Goal: Transaction & Acquisition: Book appointment/travel/reservation

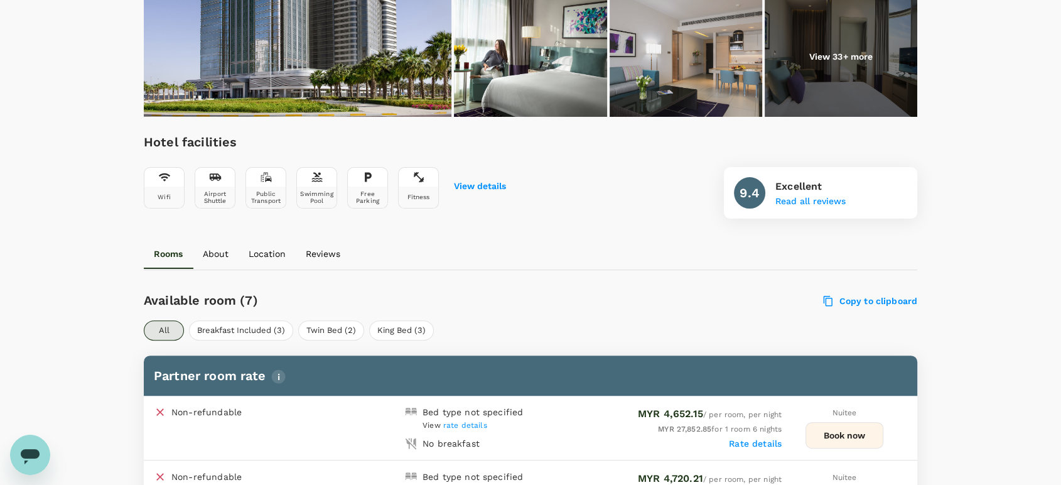
scroll to position [418, 0]
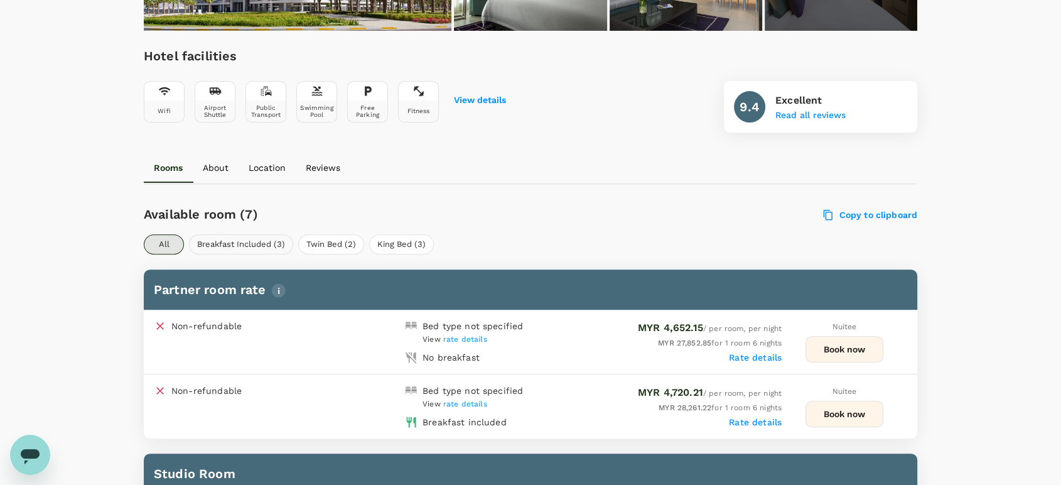
click at [254, 239] on button "Breakfast Included (3)" at bounding box center [241, 244] width 104 height 20
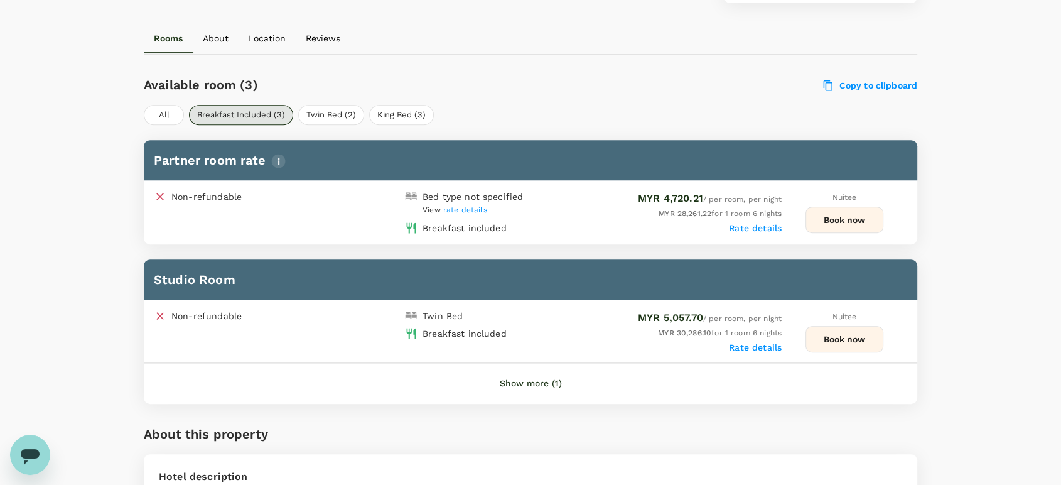
scroll to position [557, 0]
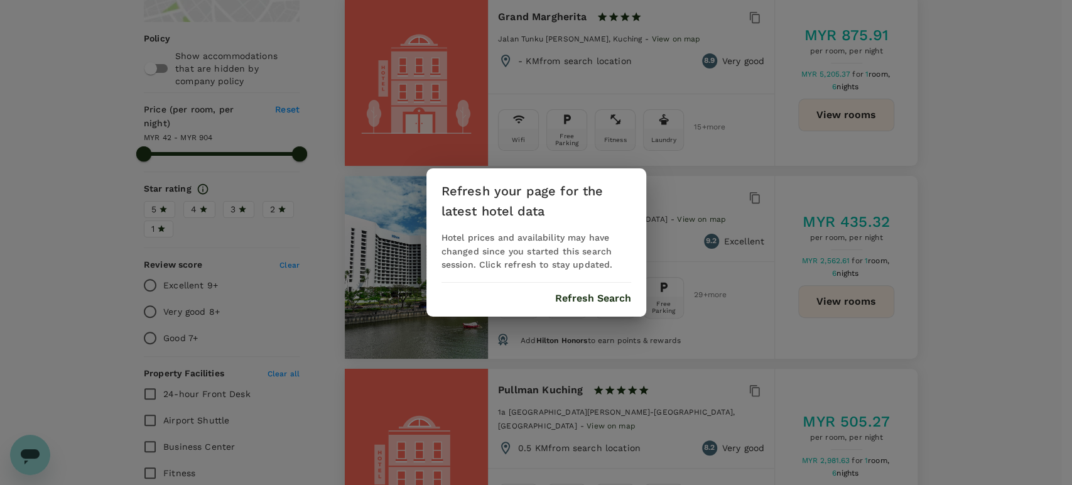
drag, startPoint x: 0, startPoint y: 0, endPoint x: 566, endPoint y: 295, distance: 637.9
click at [565, 295] on button "Refresh Search" at bounding box center [593, 298] width 76 height 11
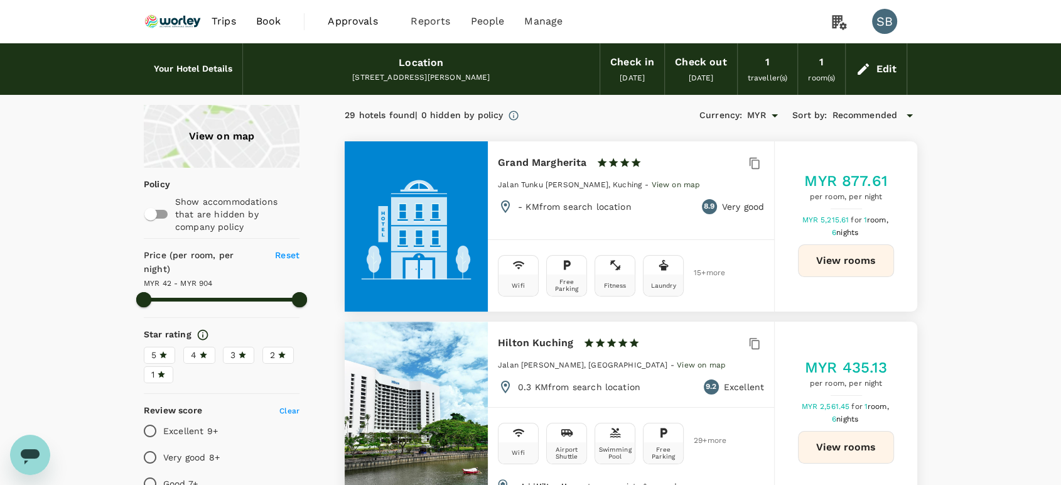
type input "902.89"
click at [176, 21] on img at bounding box center [173, 22] width 58 height 28
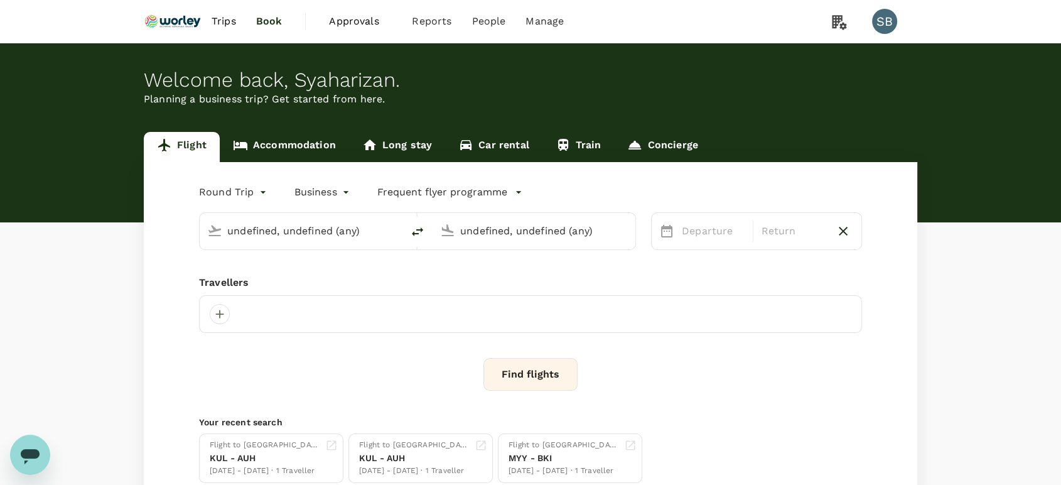
type input "Kuala Lumpur Intl (KUL)"
type input "Abu Dhabi Intl (AUH)"
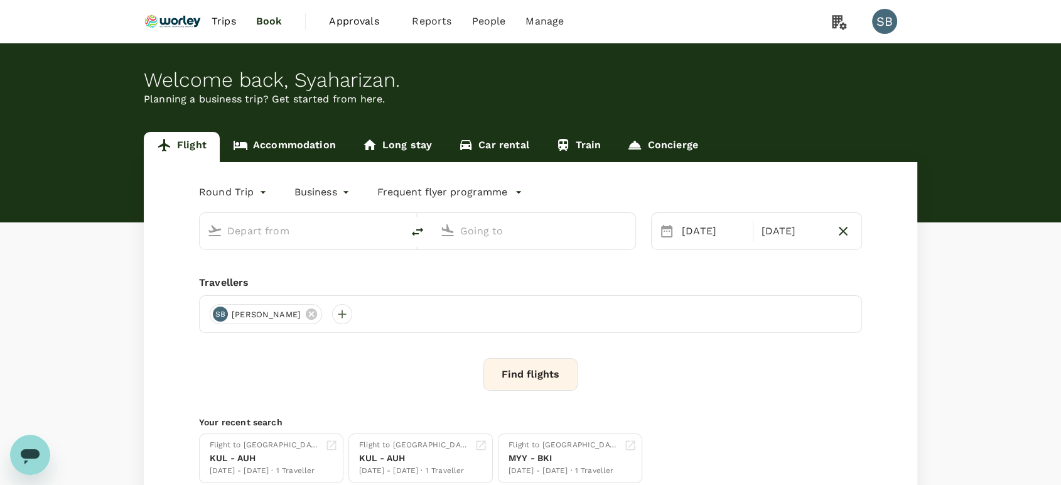
type input "Kuala Lumpur Intl (KUL)"
type input "Abu Dhabi Intl (AUH)"
type input "Kuala Lumpur Intl (KUL)"
type input "Abu Dhabi Intl (AUH)"
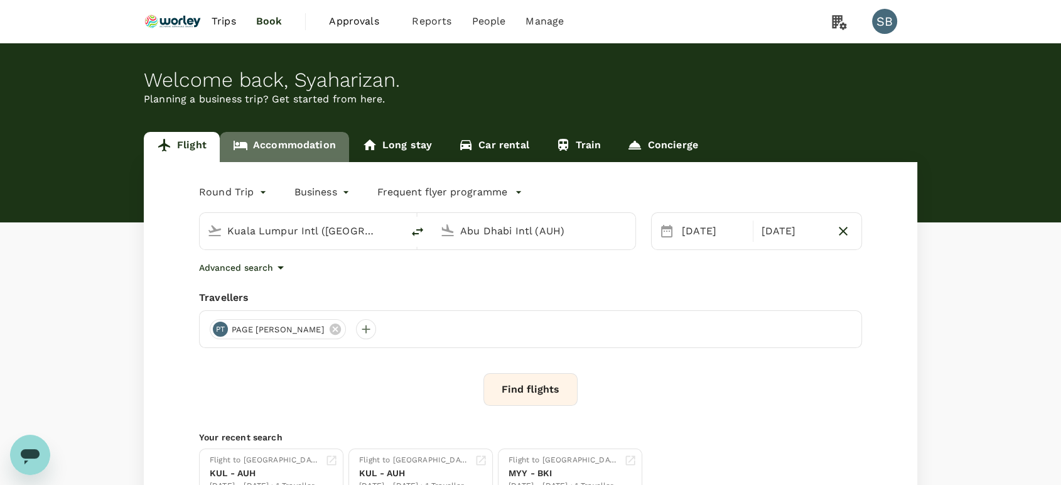
click at [277, 144] on link "Accommodation" at bounding box center [284, 147] width 129 height 30
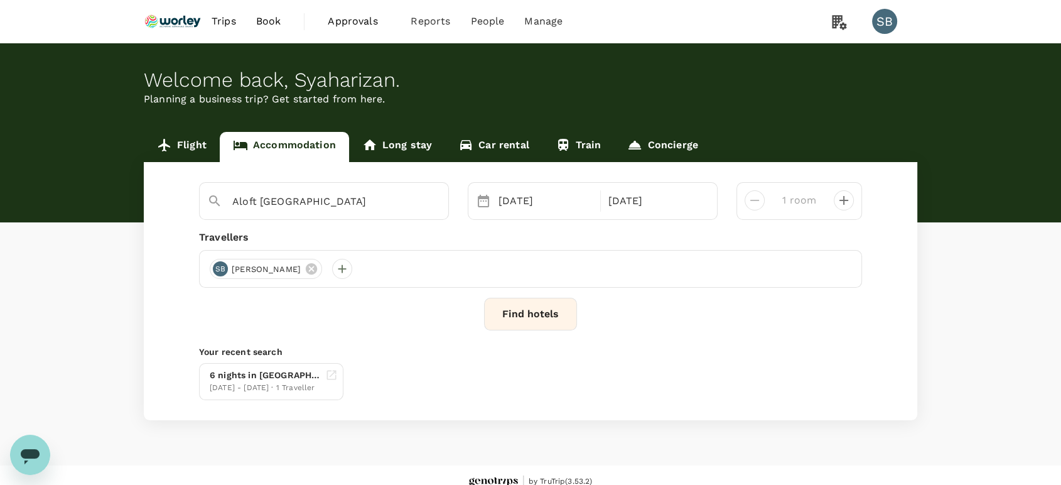
type input "Grand Margherita"
click at [427, 200] on icon "Clear" at bounding box center [432, 201] width 13 height 13
click at [362, 204] on input "text" at bounding box center [318, 200] width 173 height 19
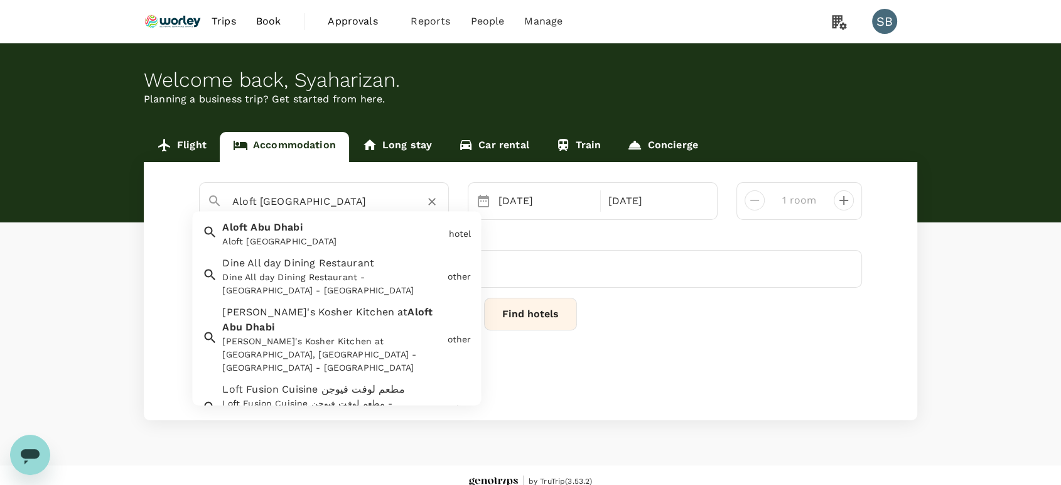
click at [348, 232] on div "Aloft Abu Dhabi Aloft Abu Dhabi" at bounding box center [330, 231] width 226 height 33
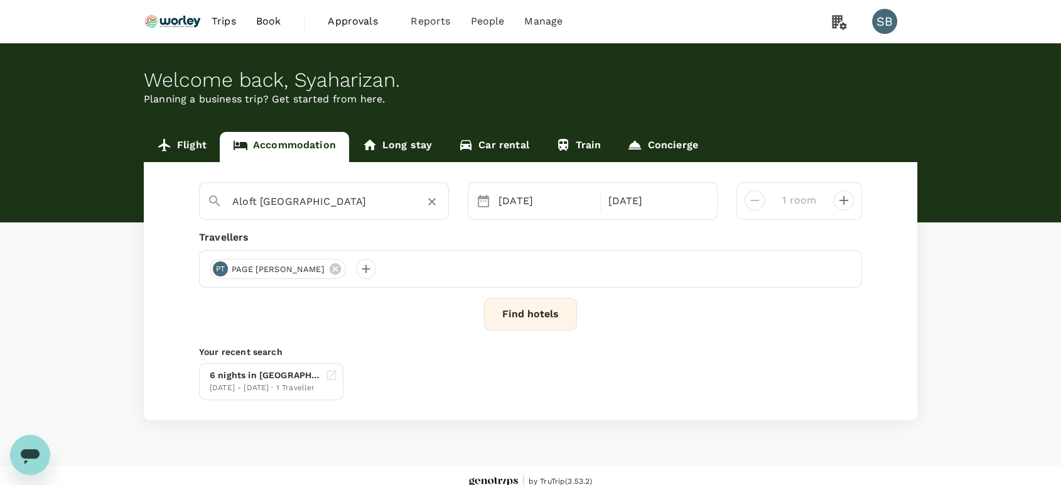
type input "Aloft Abu Dhabi"
click at [552, 325] on button "Find hotels" at bounding box center [530, 314] width 93 height 33
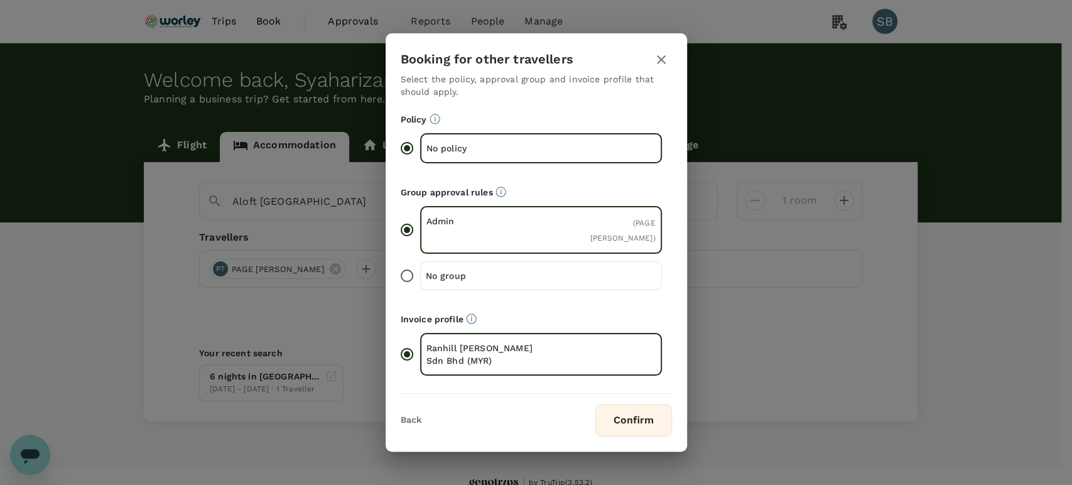
click at [633, 411] on button "Confirm" at bounding box center [633, 420] width 77 height 33
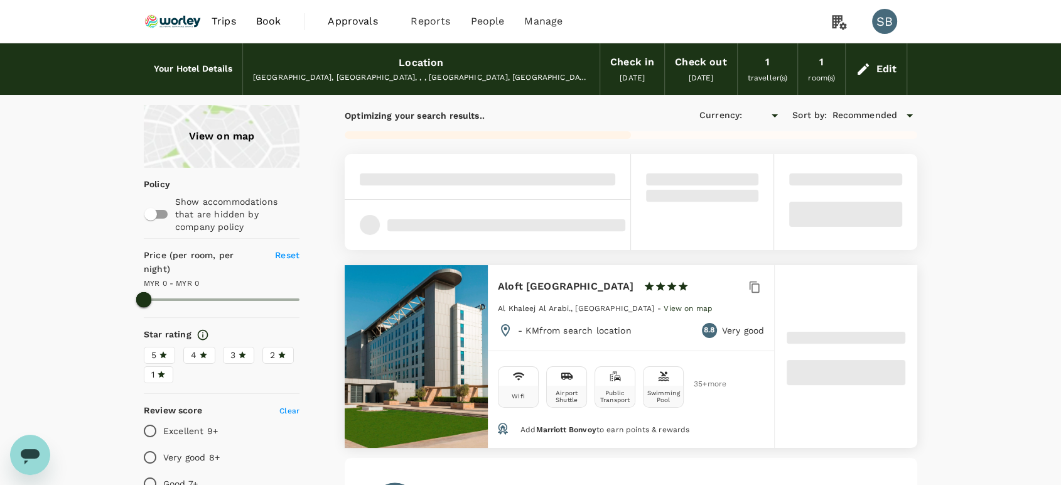
type input "MYR"
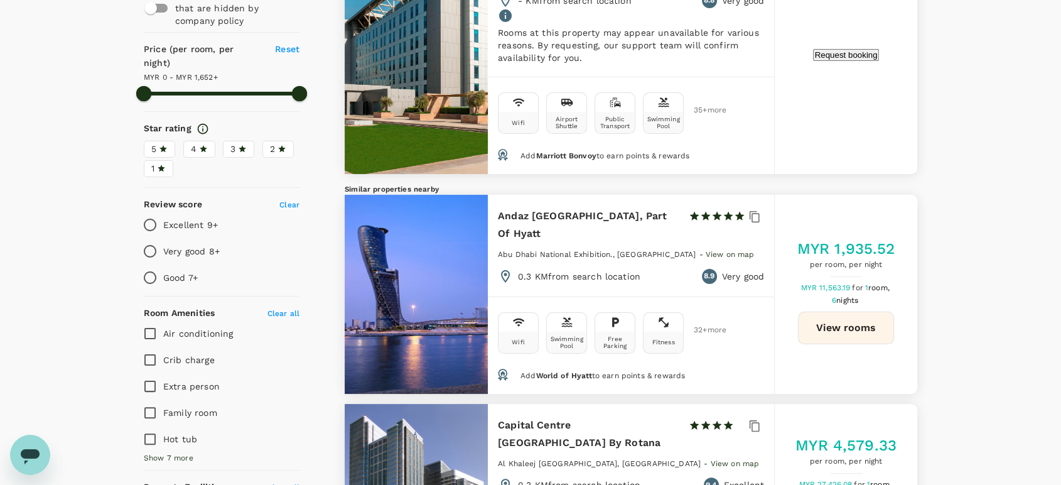
scroll to position [209, 0]
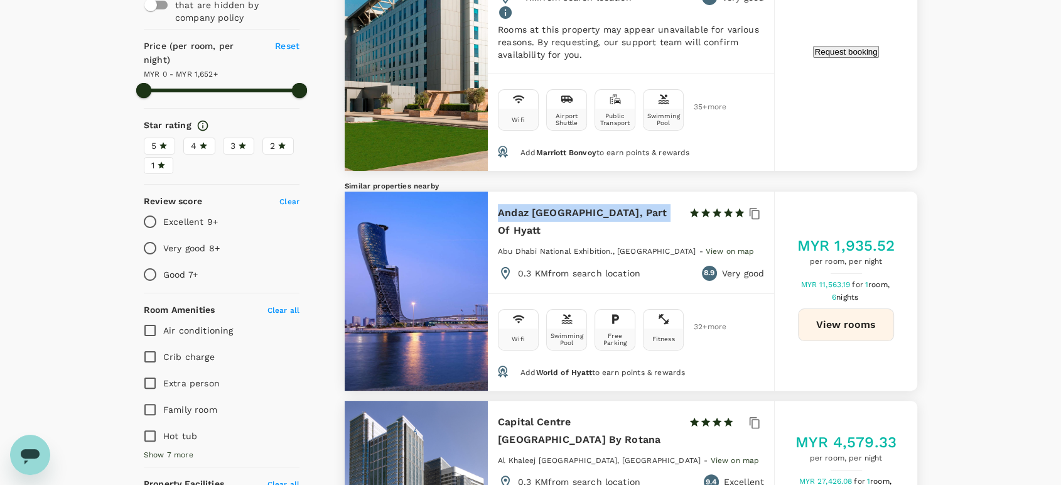
drag, startPoint x: 656, startPoint y: 234, endPoint x: 492, endPoint y: 230, distance: 163.9
click at [492, 230] on div "Andaz Abu Dhabi, Part Of Hyatt 1 Star 2 Stars 3 Stars 4 Stars 5 Stars Abu Dhabi…" at bounding box center [631, 242] width 286 height 102
copy h6 "Andaz Abu Dhabi, Part Of Hyatt"
click at [971, 328] on div "View on map Policy Show accommodations that are hidden by company policy Price …" at bounding box center [530, 421] width 1061 height 1051
click at [856, 327] on button "View rooms" at bounding box center [846, 324] width 96 height 33
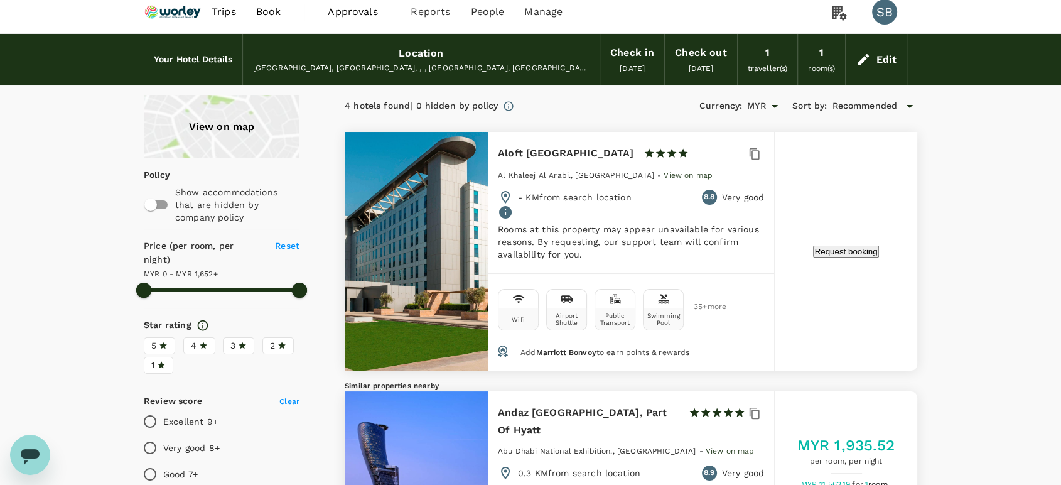
scroll to position [0, 0]
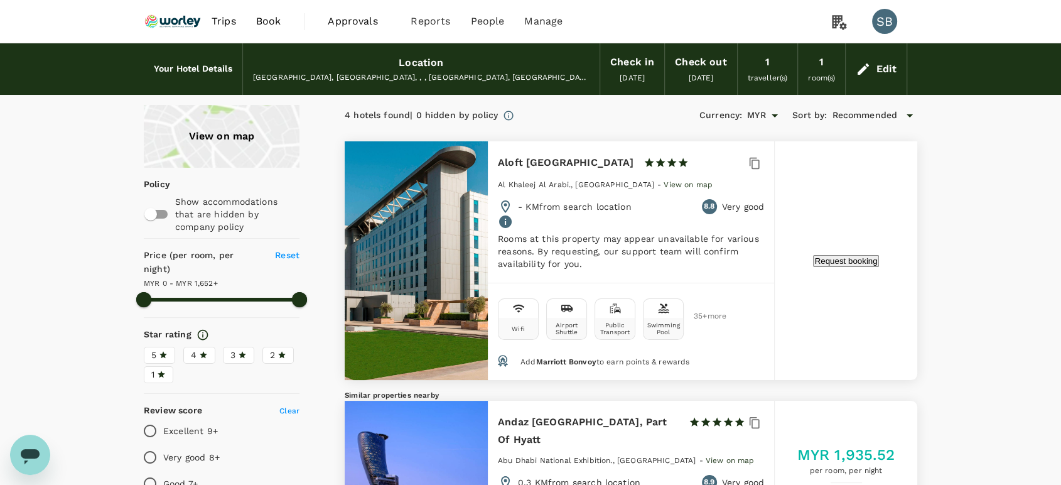
click at [201, 351] on icon at bounding box center [204, 354] width 8 height 7
click at [0, 0] on input "4" at bounding box center [0, 0] width 0 height 0
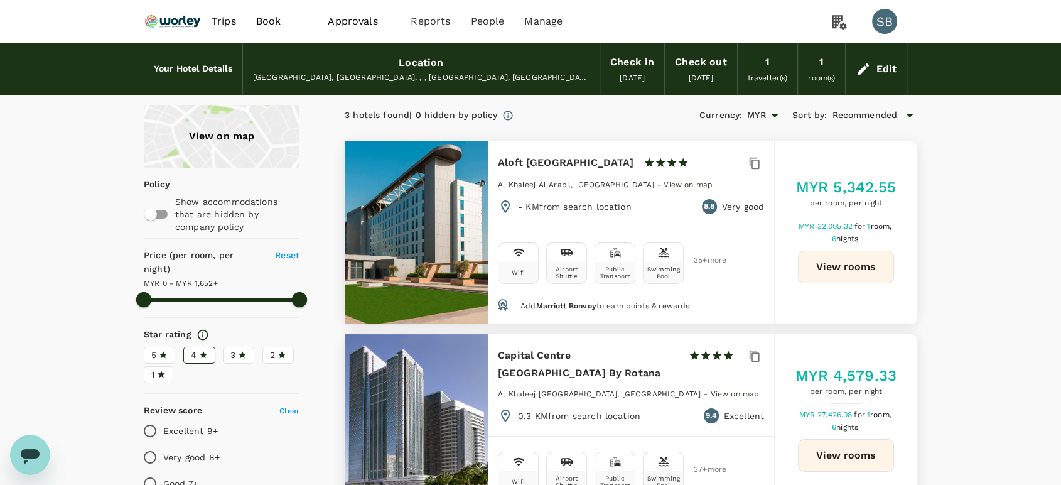
click at [236, 348] on div "3" at bounding box center [238, 354] width 16 height 13
click at [0, 0] on input "3" at bounding box center [0, 0] width 0 height 0
click at [204, 348] on div "4" at bounding box center [199, 354] width 17 height 13
click at [0, 0] on input "4" at bounding box center [0, 0] width 0 height 0
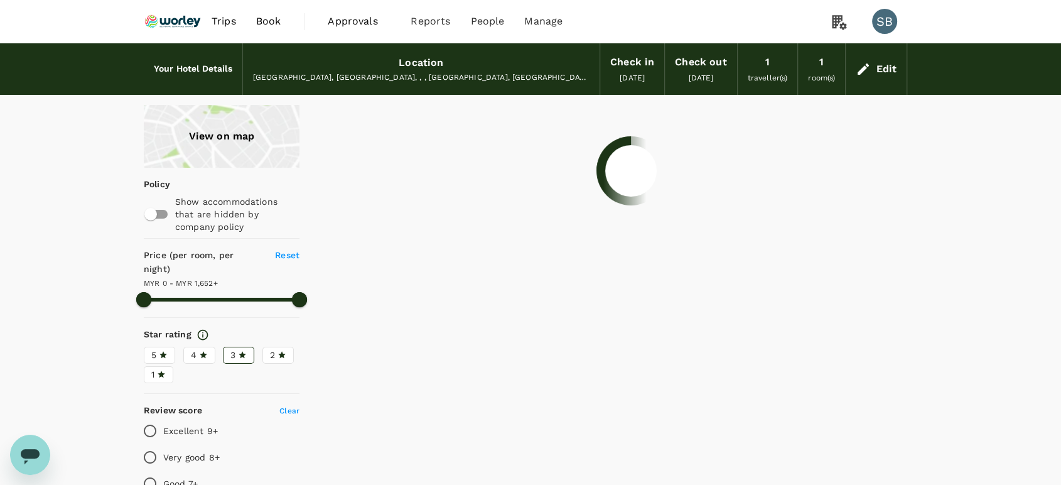
type input "1651"
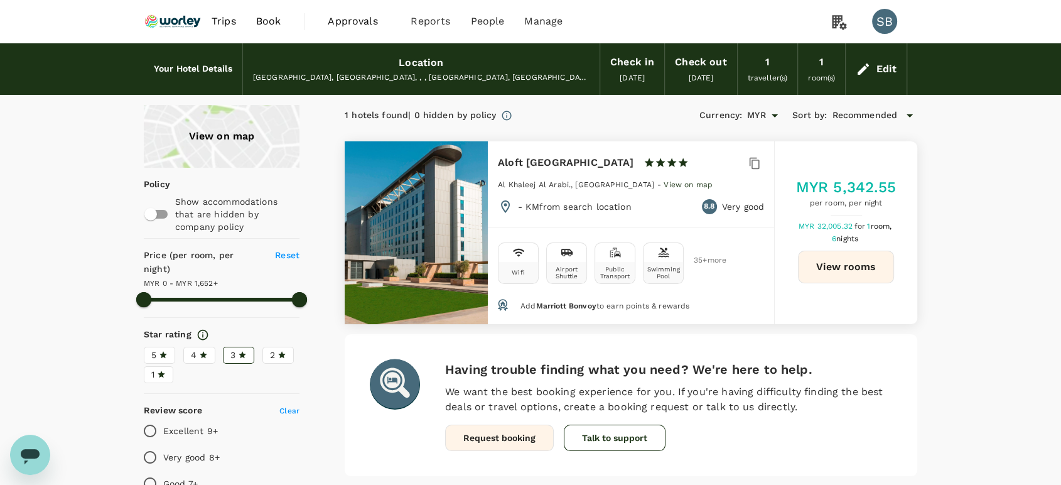
click at [884, 62] on div "Edit" at bounding box center [886, 69] width 21 height 18
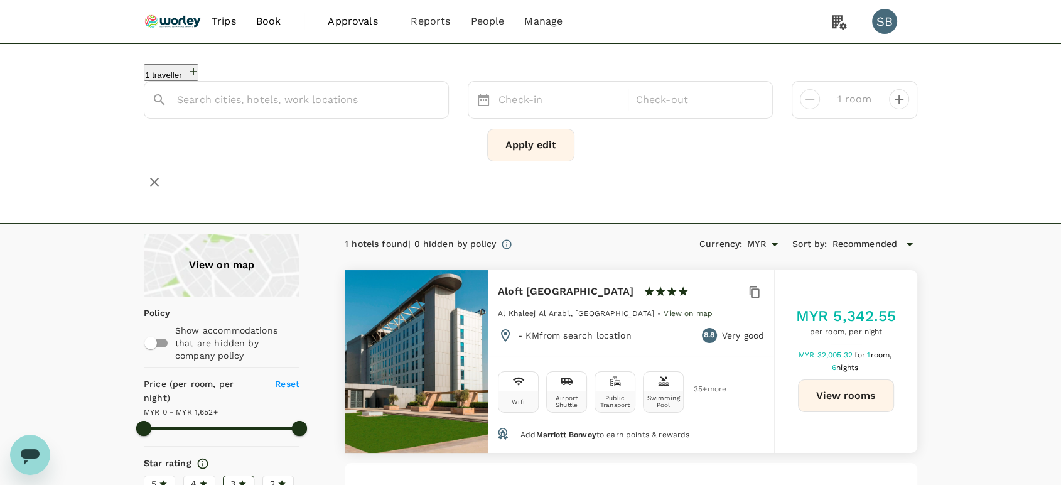
type input "Aloft Abu Dhabi"
click at [325, 99] on input "Aloft Abu Dhabi" at bounding box center [291, 99] width 228 height 19
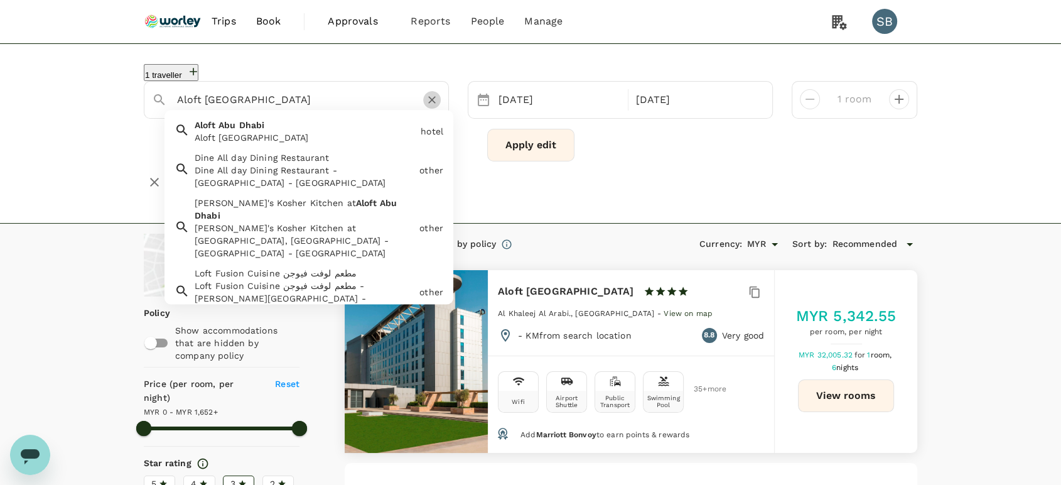
click at [428, 97] on icon "Clear" at bounding box center [432, 100] width 13 height 13
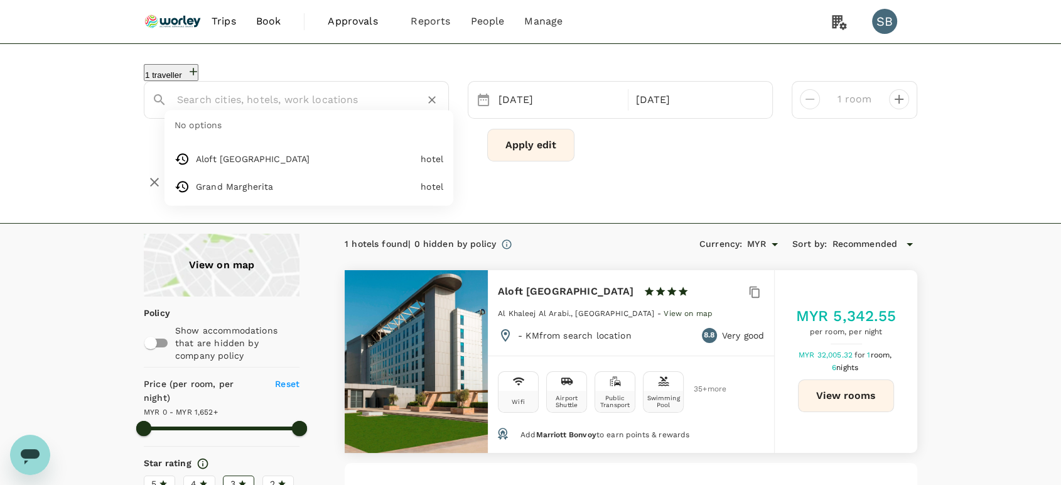
click at [303, 80] on div at bounding box center [304, 95] width 274 height 30
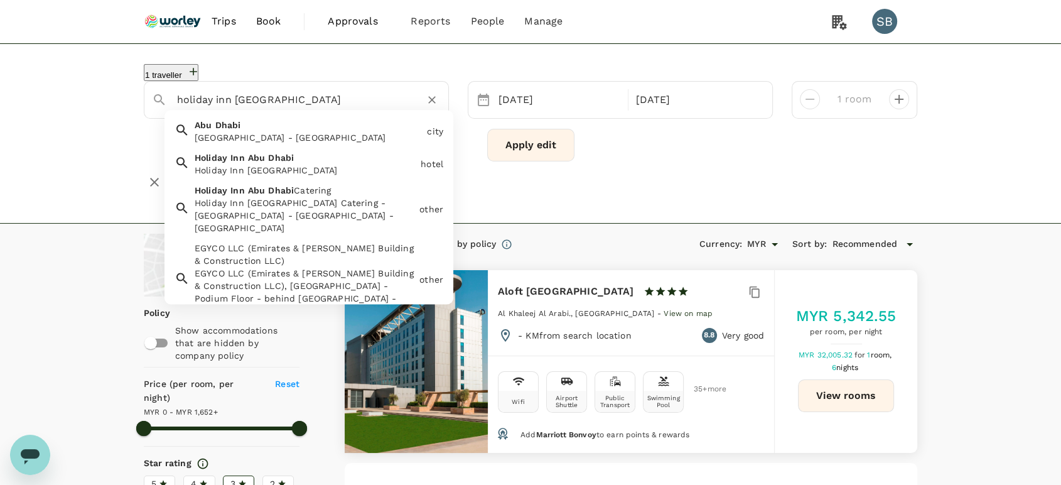
click at [323, 164] on div "Holiday Inn Abu Dhabi" at bounding box center [305, 170] width 221 height 13
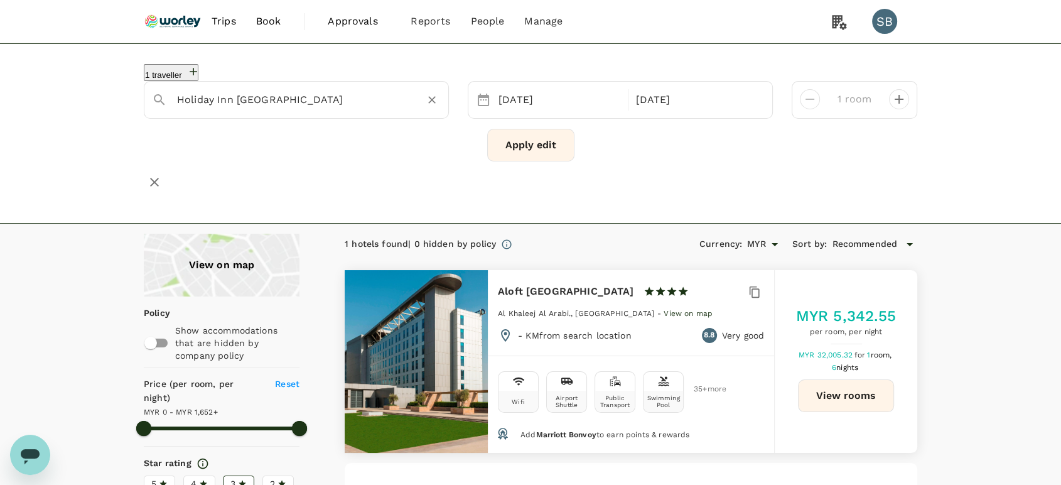
type input "Holiday Inn Abu Dhabi"
click at [561, 144] on button "Apply edit" at bounding box center [530, 145] width 87 height 33
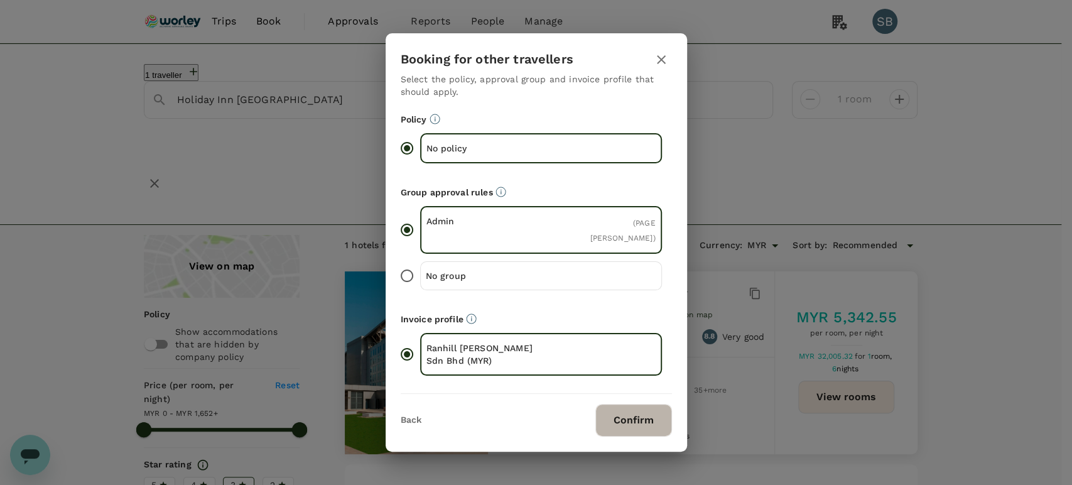
click at [640, 419] on button "Confirm" at bounding box center [633, 420] width 77 height 33
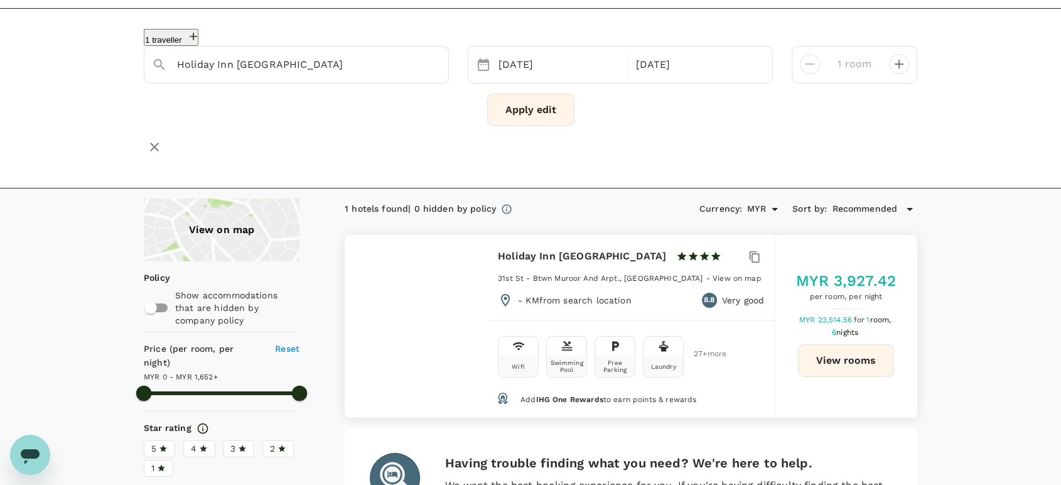
scroll to position [70, 0]
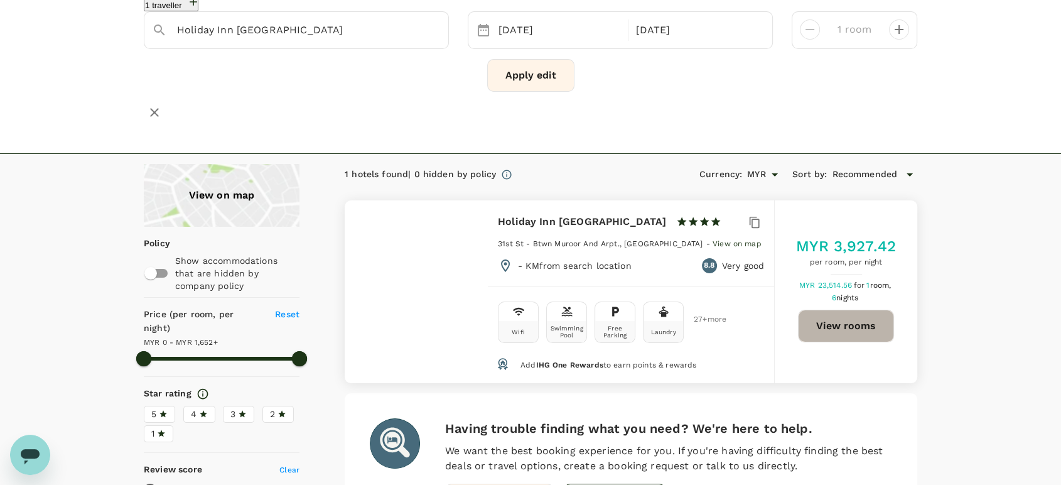
click at [856, 309] on button "View rooms" at bounding box center [846, 325] width 96 height 33
click at [431, 31] on icon "Clear" at bounding box center [432, 30] width 13 height 13
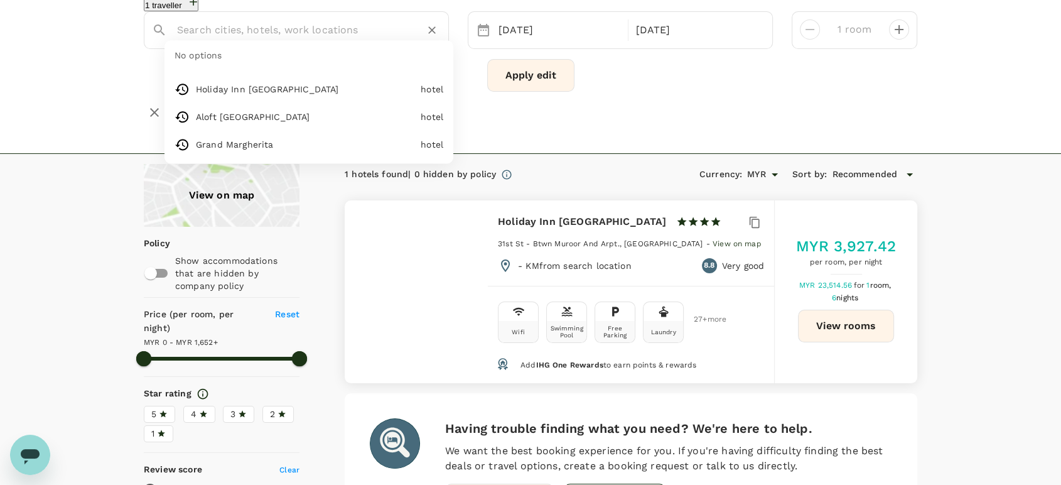
click at [320, 27] on input "text" at bounding box center [291, 29] width 228 height 19
paste input "Grand Millennium Al Wahda"
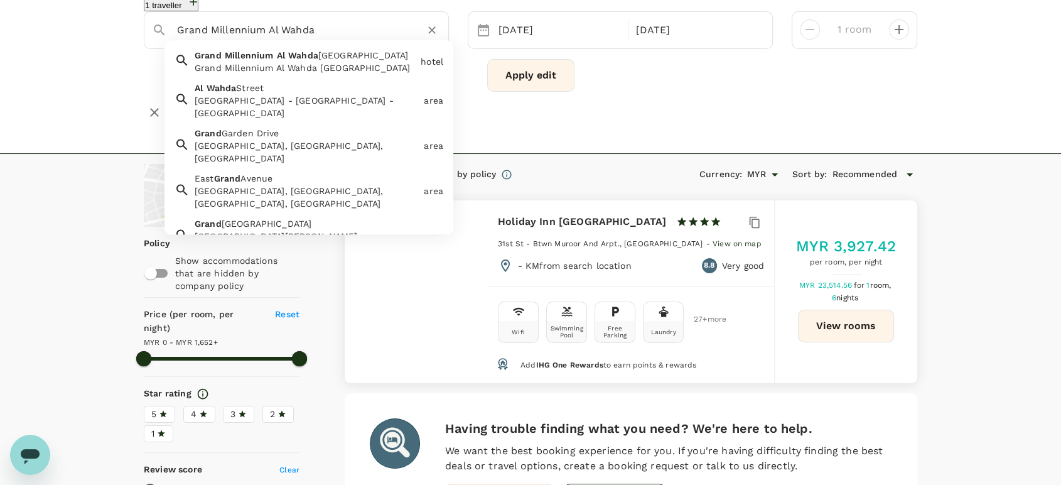
click at [316, 54] on span "Wahda" at bounding box center [303, 55] width 30 height 10
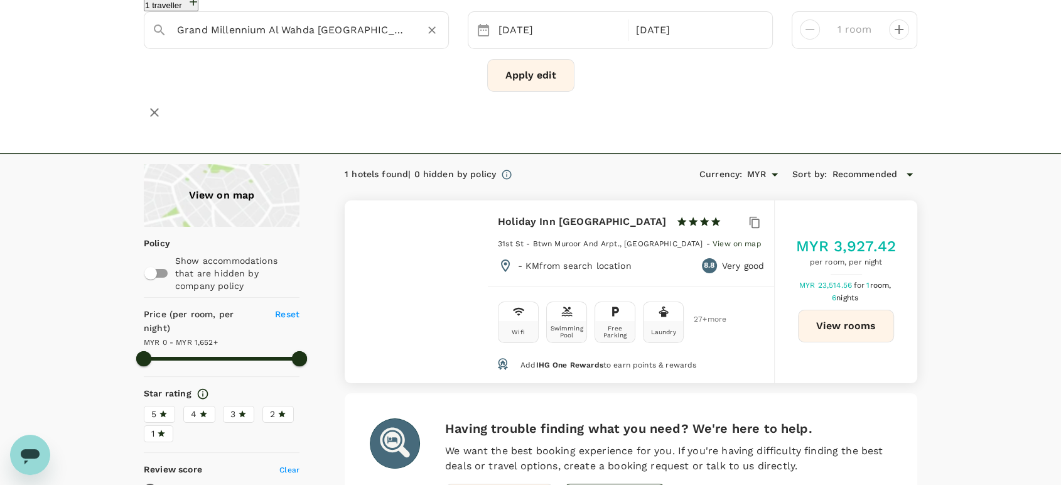
type input "Grand Millennium Al Wahda Abu Dhabi"
click at [528, 77] on button "Apply edit" at bounding box center [530, 75] width 87 height 33
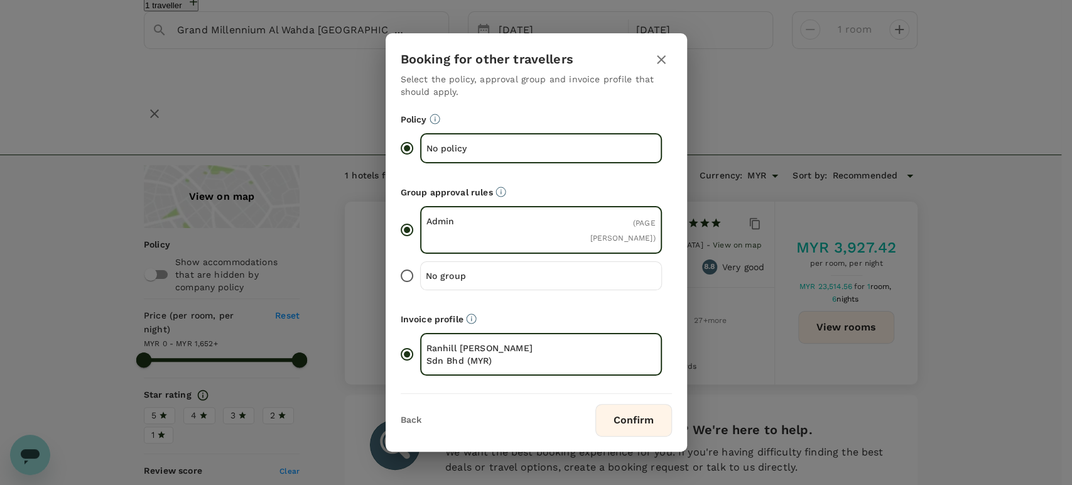
click at [649, 411] on button "Confirm" at bounding box center [633, 420] width 77 height 33
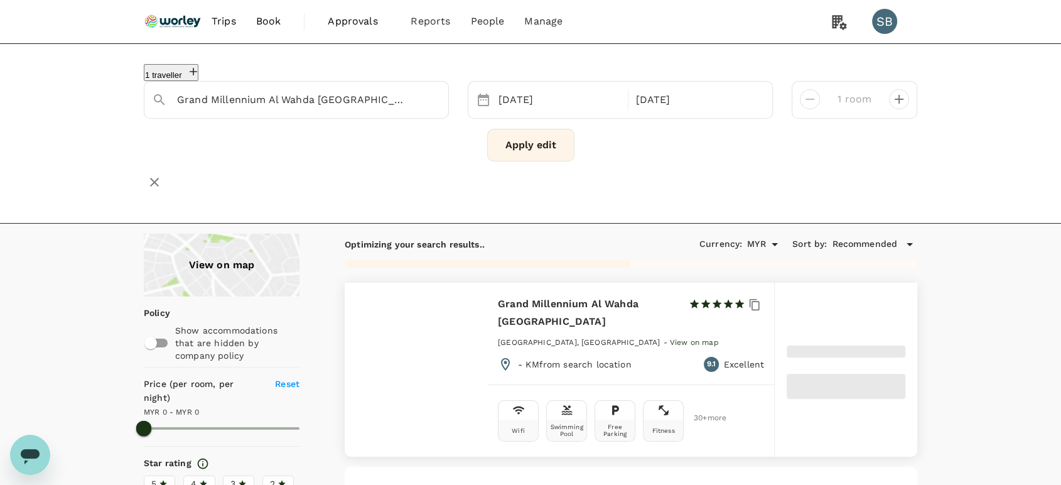
type input "1651"
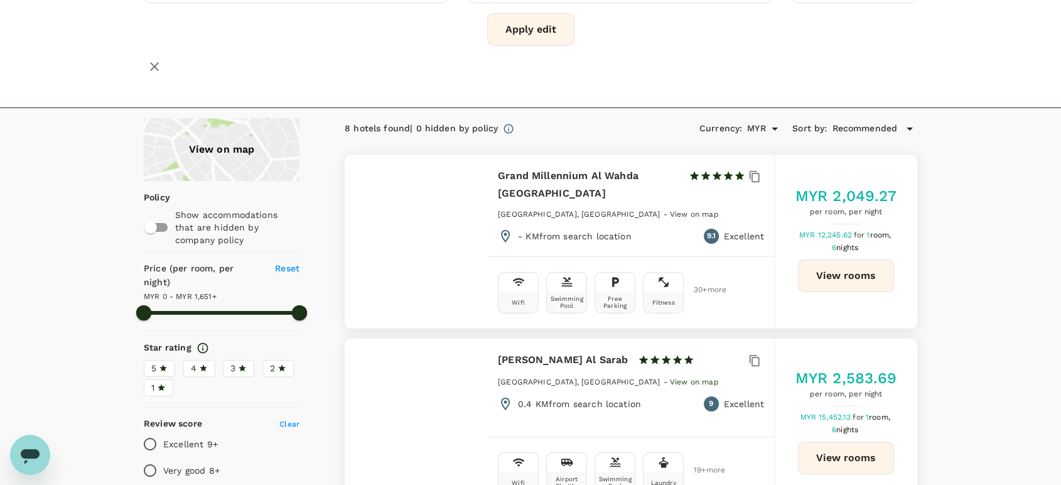
scroll to position [139, 0]
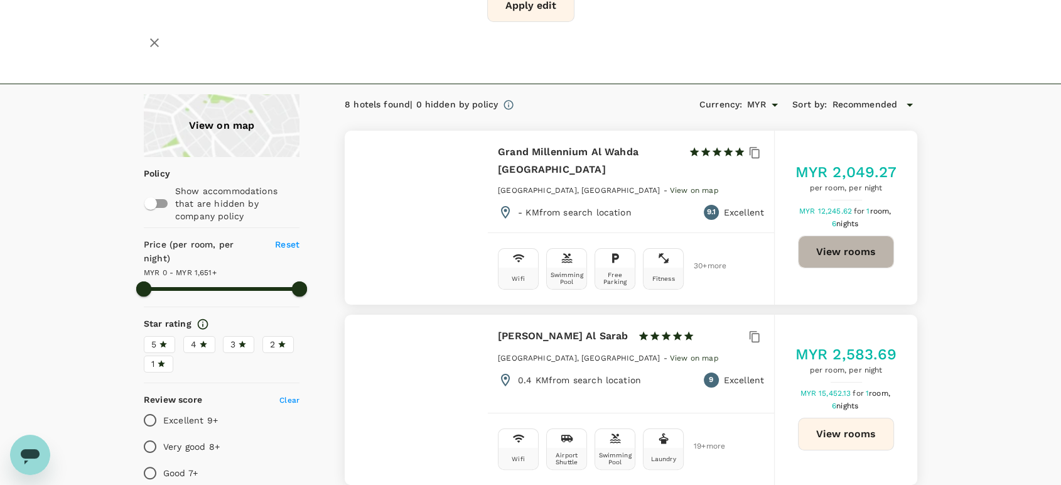
click at [874, 235] on button "View rooms" at bounding box center [846, 251] width 96 height 33
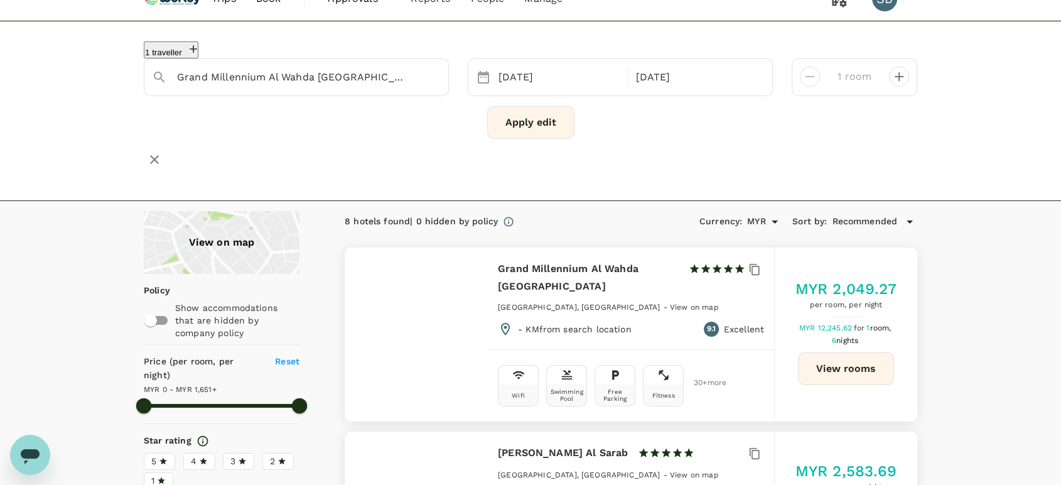
scroll to position [0, 0]
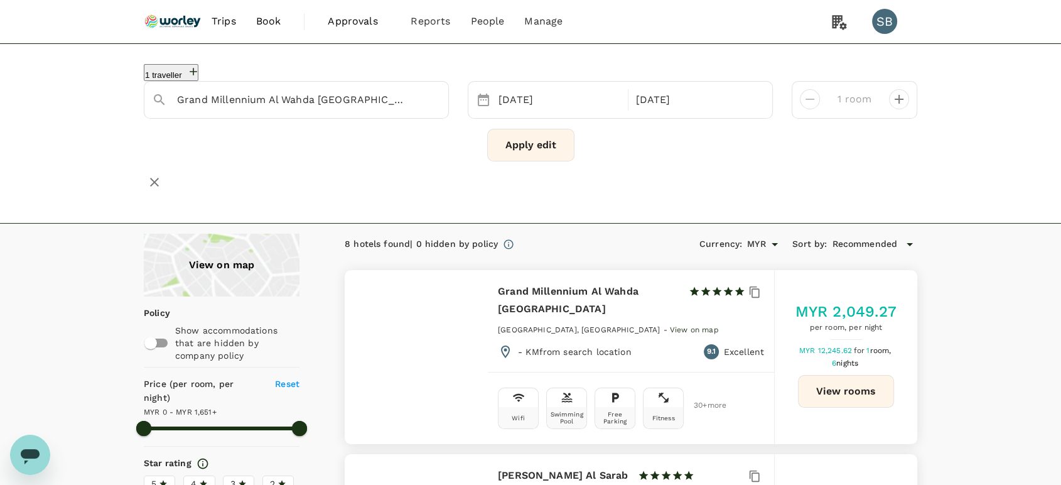
click at [178, 23] on img at bounding box center [173, 22] width 58 height 28
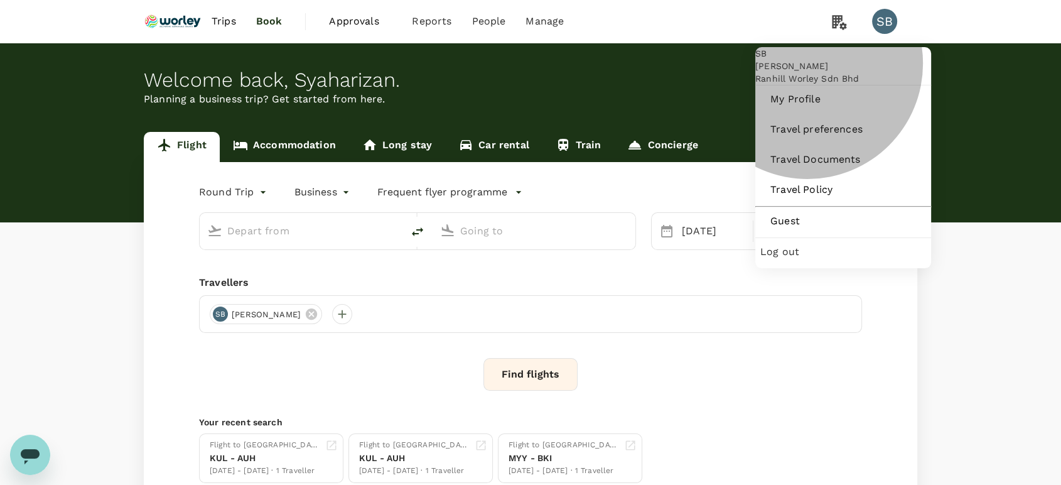
click at [812, 259] on span "Log out" at bounding box center [843, 251] width 166 height 15
type input "Kuala Lumpur Intl (KUL)"
type input "Abu Dhabi Intl (AUH)"
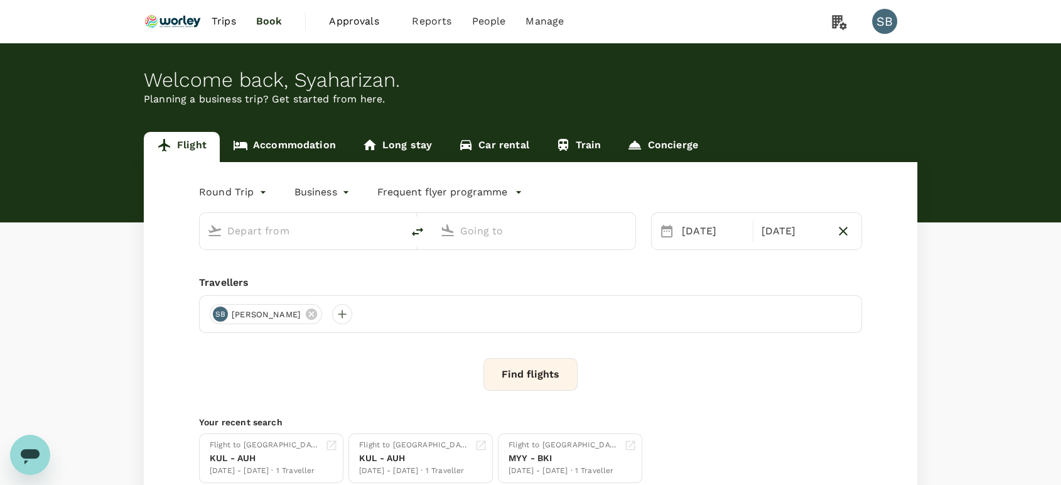
type input "Kuala Lumpur Intl (KUL)"
type input "Abu Dhabi Intl (AUH)"
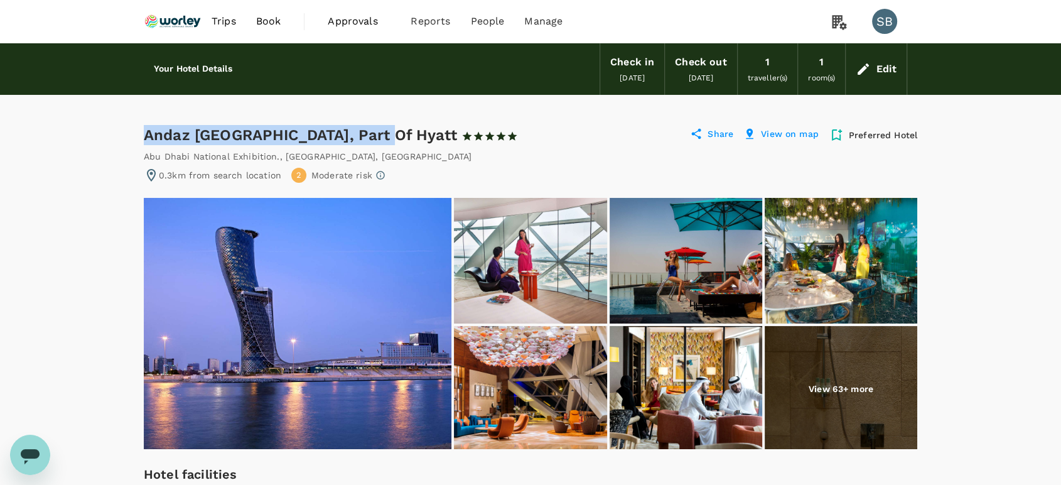
drag, startPoint x: 375, startPoint y: 135, endPoint x: 146, endPoint y: 139, distance: 229.2
click at [146, 139] on div "Andaz Abu Dhabi, Part Of Hyatt 1 Star 2 Stars 3 Stars 4 Stars 5 Stars" at bounding box center [331, 135] width 374 height 20
copy div "Andaz Abu Dhabi, Part Of Hyatt"
drag, startPoint x: 437, startPoint y: 152, endPoint x: 185, endPoint y: 214, distance: 259.9
click at [144, 156] on div "Abu Dhabi National Exhibition. , Abu Dhabi , United Arab Emirates" at bounding box center [530, 156] width 773 height 13
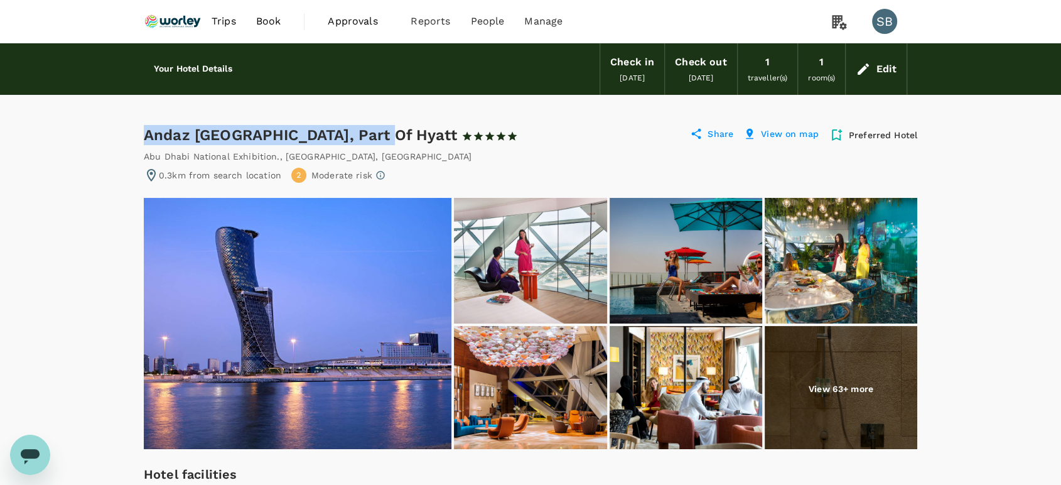
copy div "Abu Dhabi National Exhibition. , Abu Dhabi , United Arab Emirates"
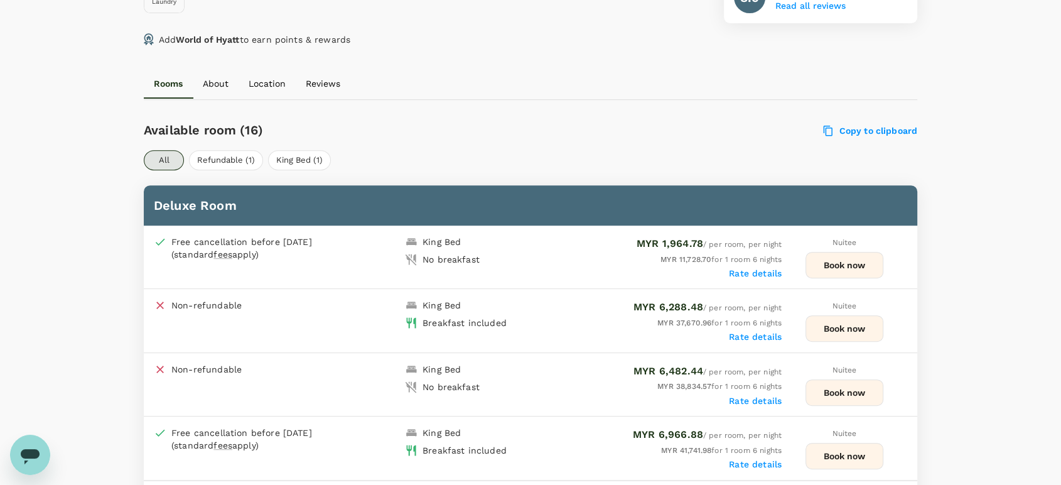
scroll to position [557, 0]
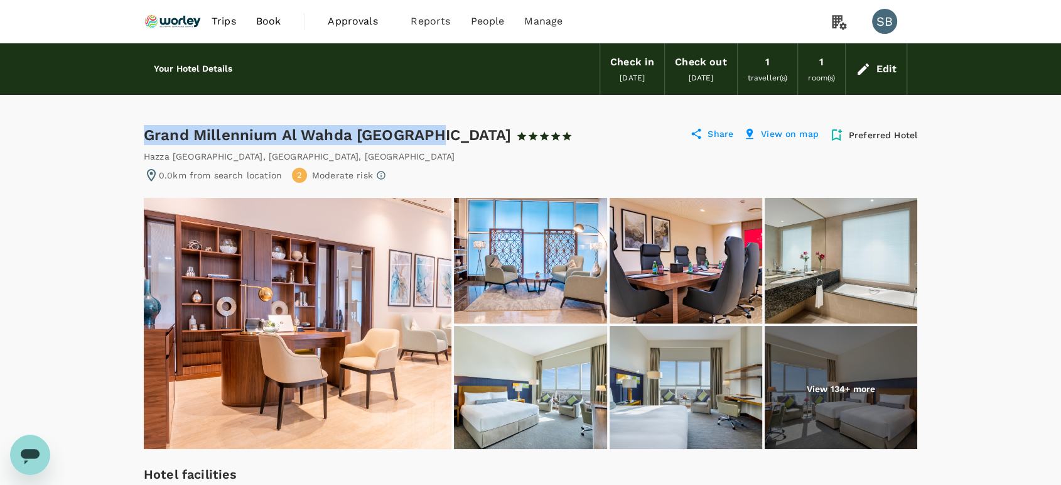
drag, startPoint x: 431, startPoint y: 133, endPoint x: 146, endPoint y: 137, distance: 285.6
click at [146, 137] on div "Grand Millennium Al Wahda Abu Dhabi 1 Star 2 Stars 3 Stars 4 Stars 5 Stars" at bounding box center [358, 135] width 429 height 20
copy div "Grand Millennium Al Wahda Abu Dhabi"
drag, startPoint x: 396, startPoint y: 159, endPoint x: 146, endPoint y: 153, distance: 250.5
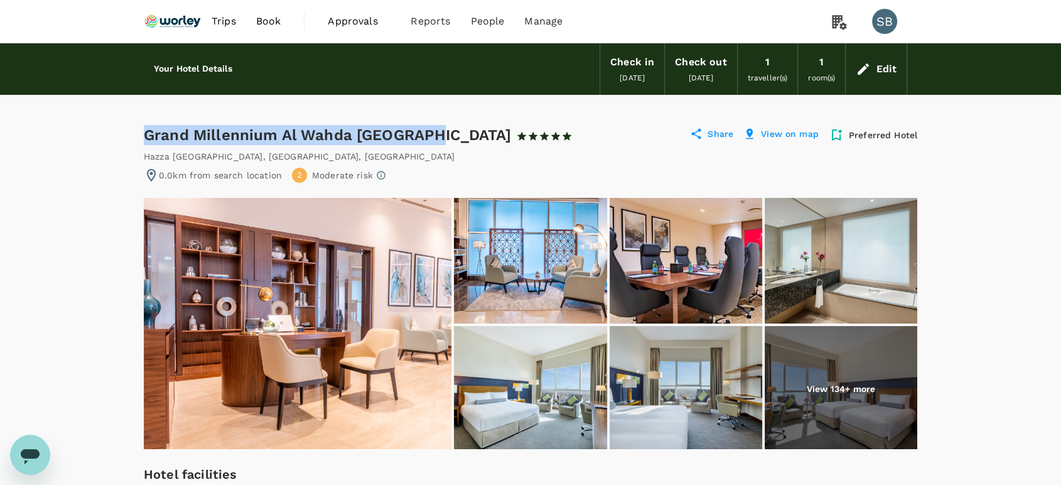
click at [146, 153] on div "Hazza Bin Zayed Street , Abu Dhabi , United Arab Emirates" at bounding box center [530, 156] width 773 height 13
copy div "Hazza Bin Zayed Street , Abu Dhabi , United Arab Emirates"
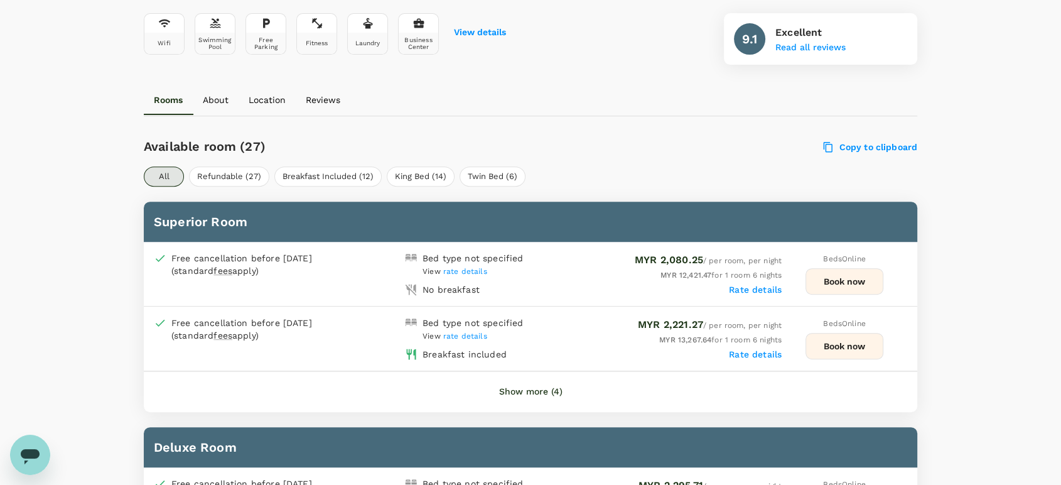
scroll to position [488, 0]
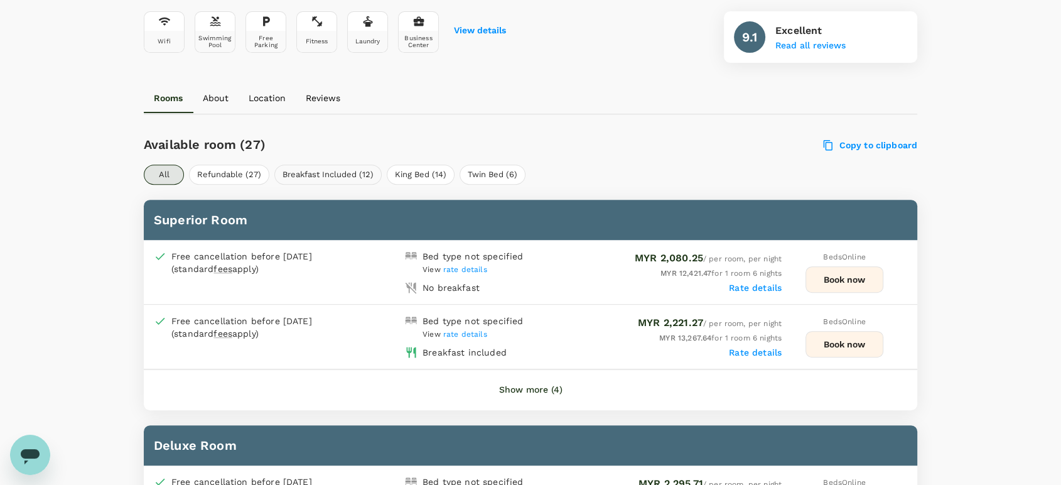
click at [320, 176] on button "Breakfast Included (12)" at bounding box center [327, 174] width 107 height 20
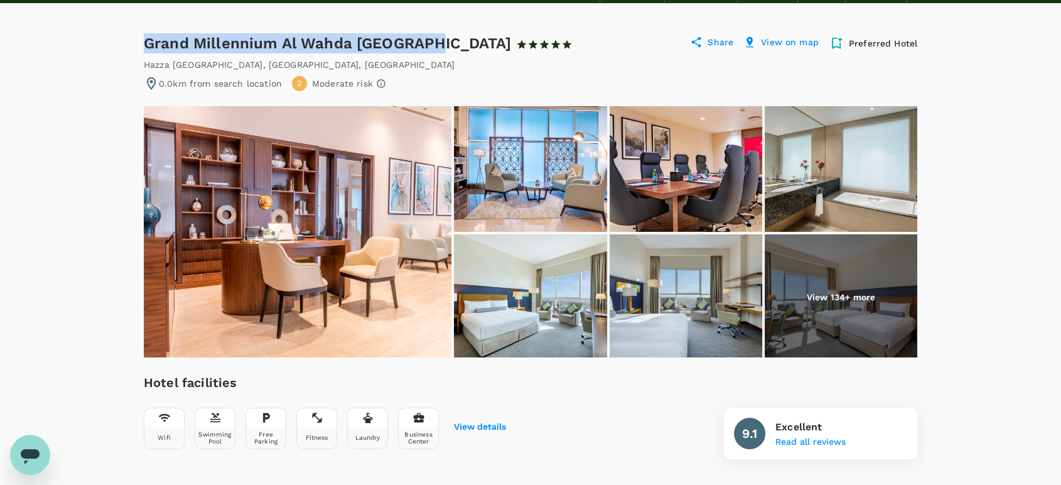
scroll to position [70, 0]
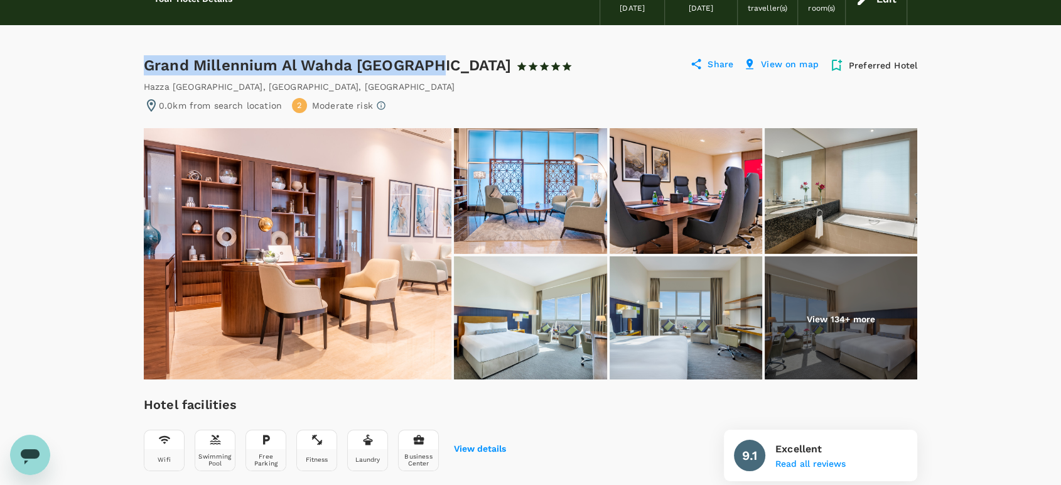
click at [411, 214] on img at bounding box center [298, 253] width 308 height 251
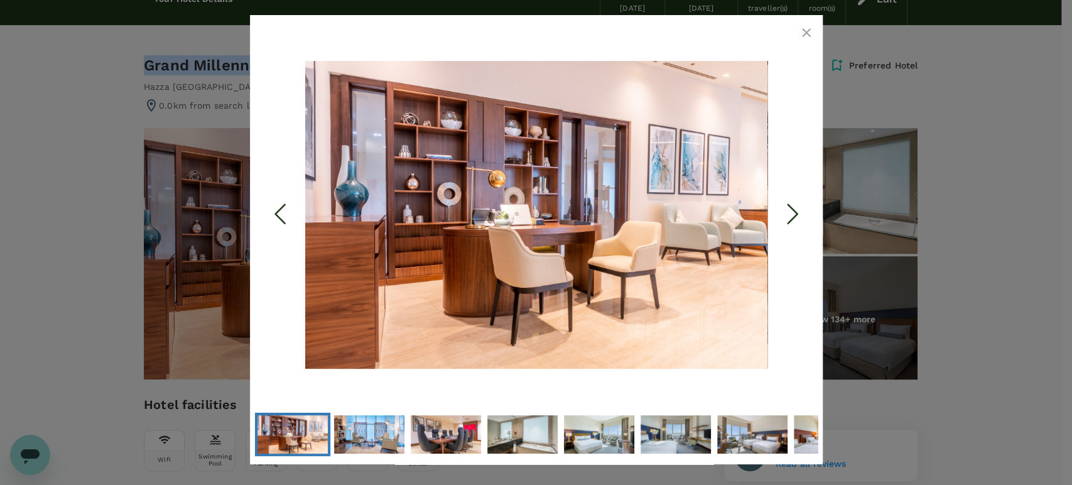
click at [790, 219] on polyline "Next Slide" at bounding box center [791, 214] width 9 height 19
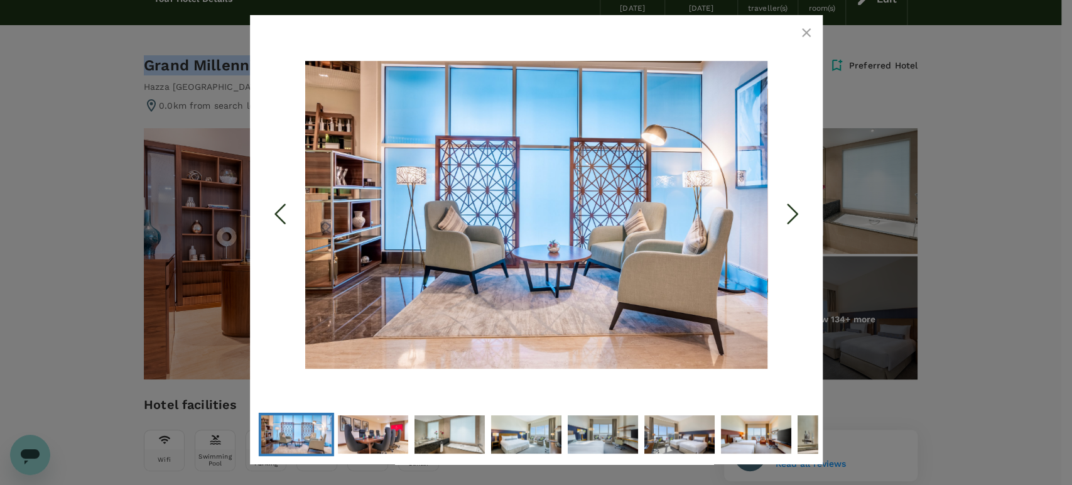
click at [790, 215] on icon "Next Slide" at bounding box center [792, 214] width 38 height 38
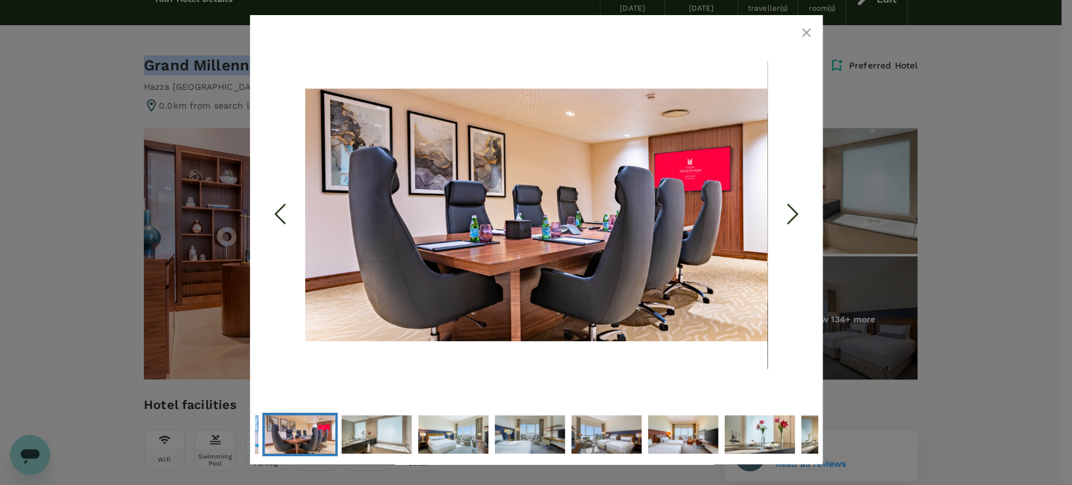
click at [790, 215] on icon "Next Slide" at bounding box center [792, 214] width 38 height 38
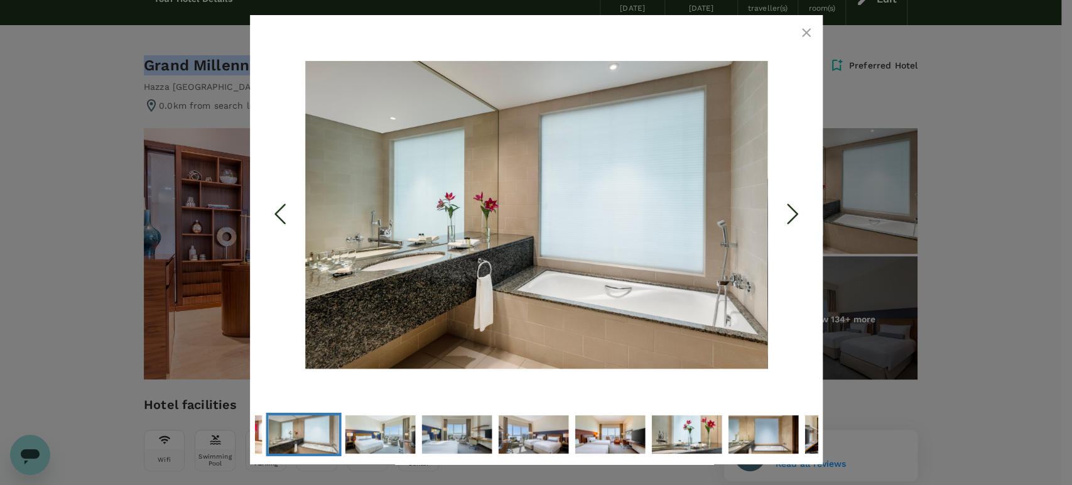
click at [798, 212] on icon "Next Slide" at bounding box center [792, 214] width 38 height 38
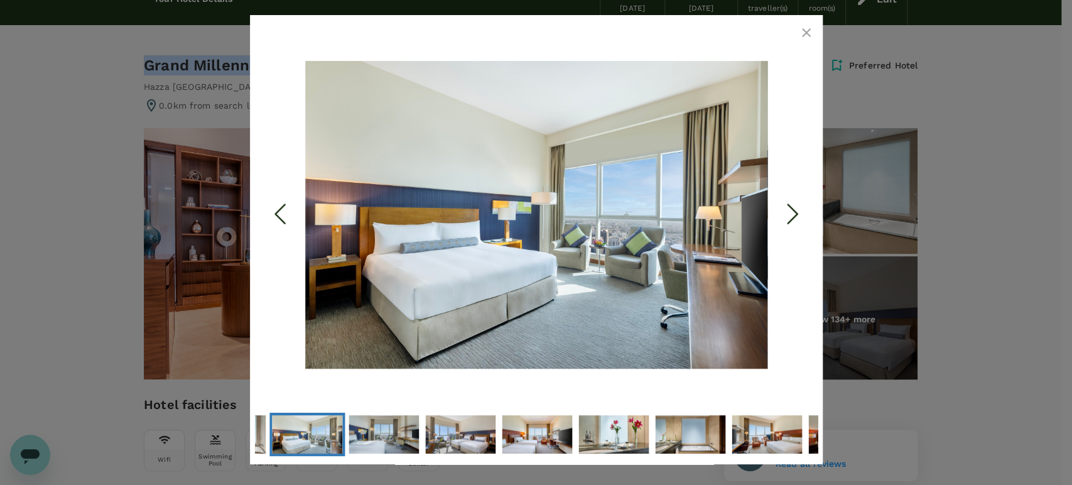
click at [792, 210] on icon "Next Slide" at bounding box center [792, 214] width 38 height 38
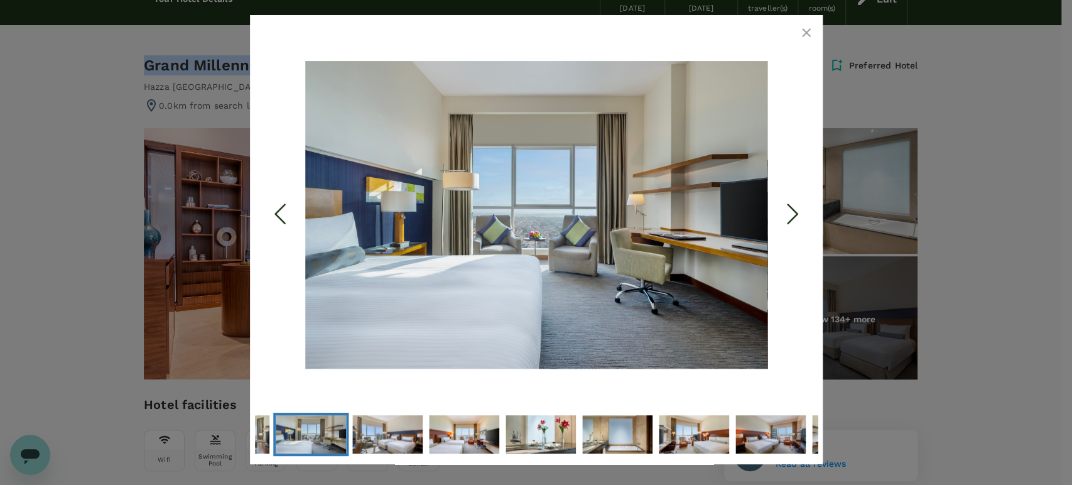
click at [793, 210] on icon "Next Slide" at bounding box center [792, 214] width 38 height 38
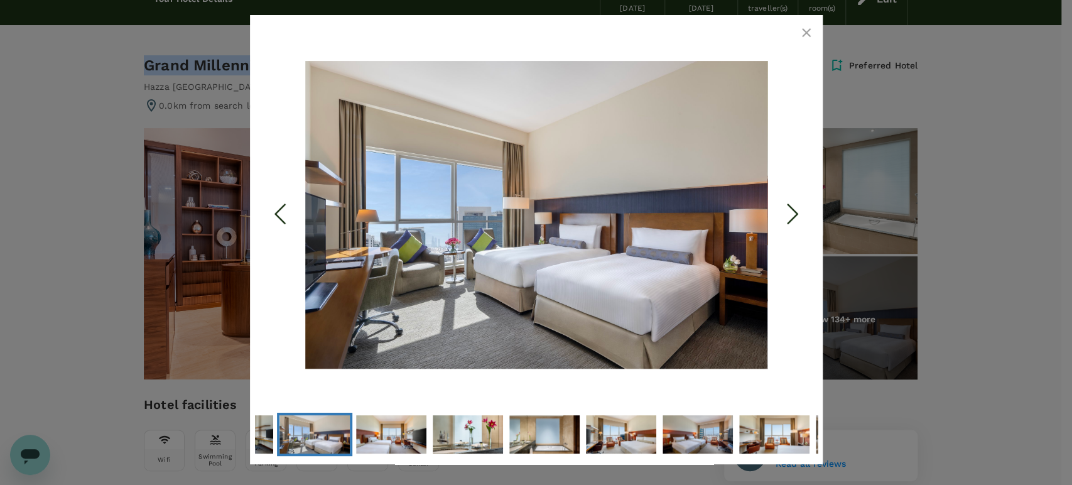
click at [793, 210] on icon "Next Slide" at bounding box center [792, 214] width 38 height 38
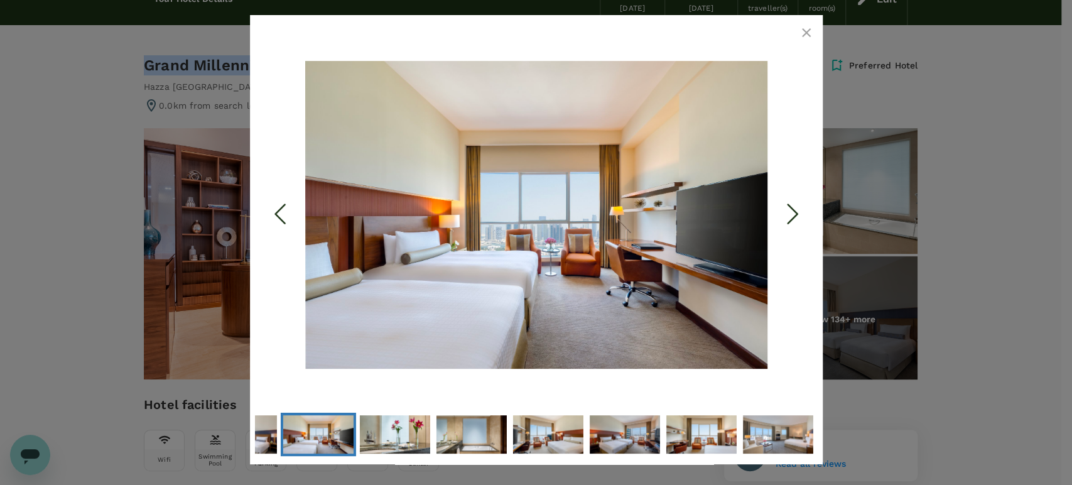
click at [793, 208] on icon "Next Slide" at bounding box center [792, 214] width 38 height 38
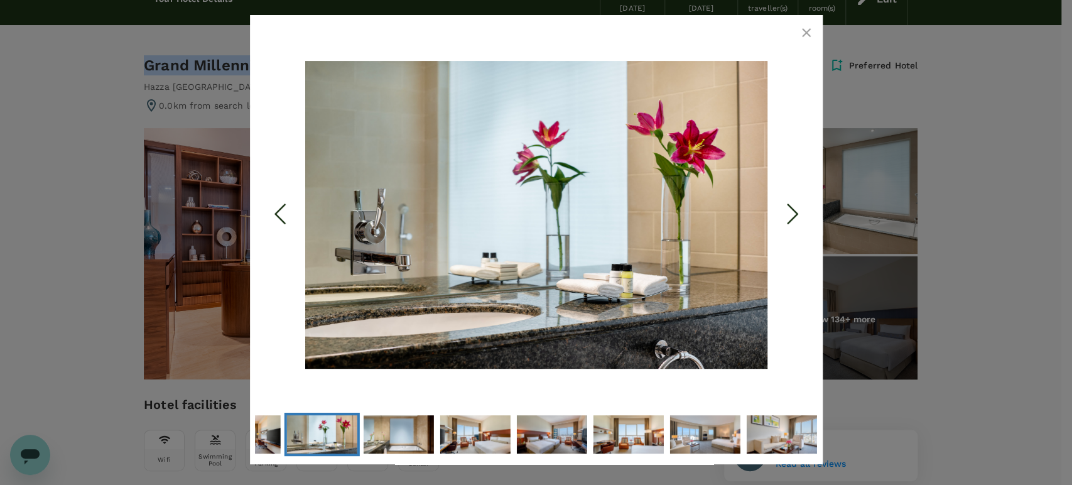
click at [793, 208] on icon "Next Slide" at bounding box center [792, 214] width 38 height 38
click at [795, 206] on icon "Next Slide" at bounding box center [792, 214] width 38 height 38
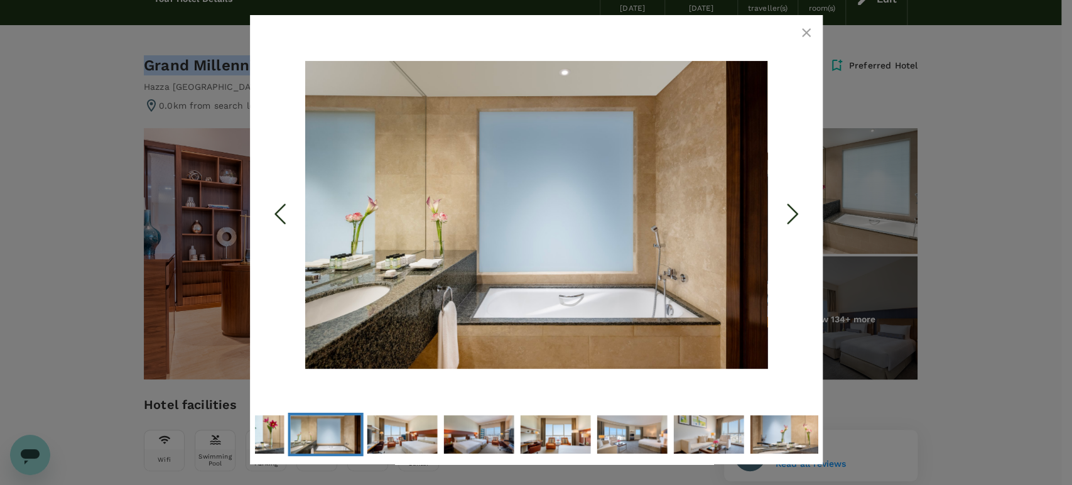
click at [796, 204] on icon "Next Slide" at bounding box center [792, 214] width 38 height 38
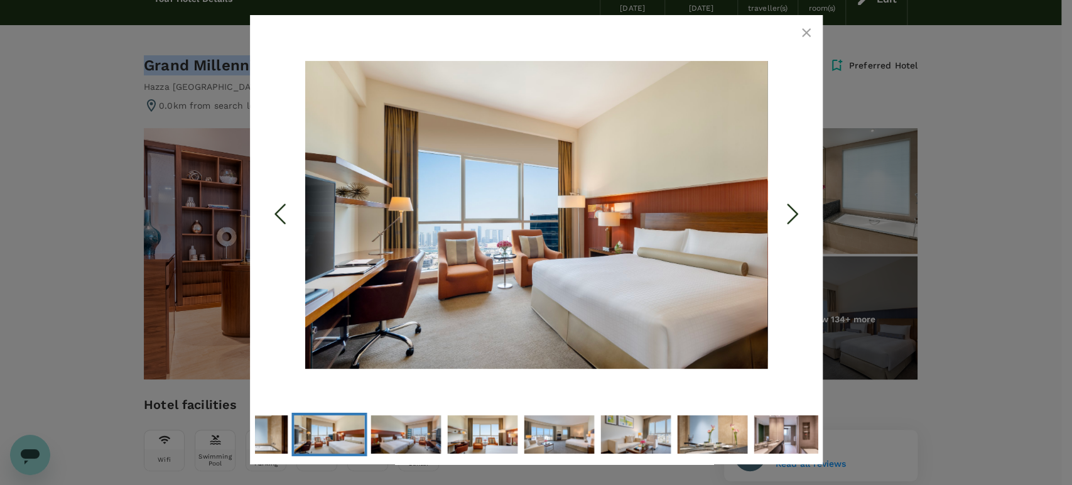
click at [793, 212] on icon "Next Slide" at bounding box center [792, 214] width 38 height 38
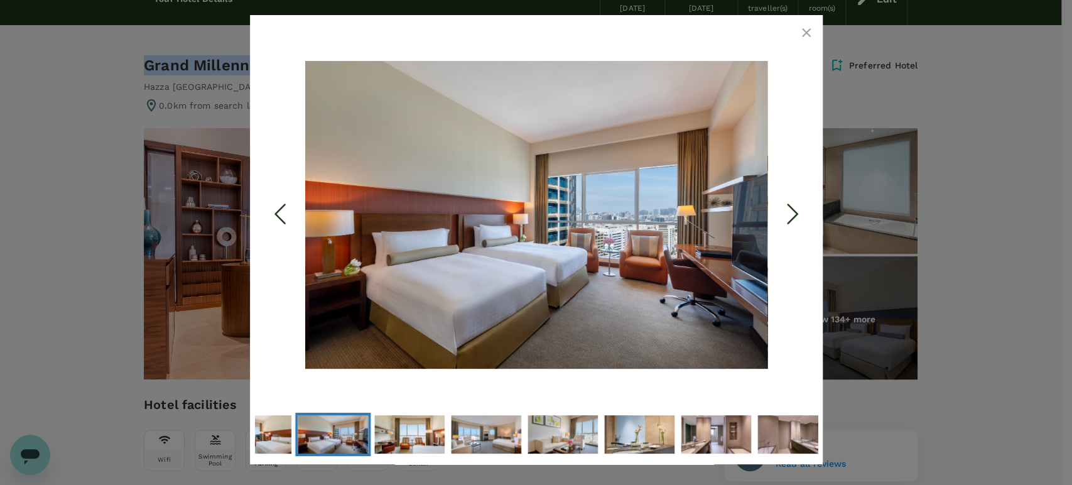
click at [788, 202] on icon "Next Slide" at bounding box center [792, 214] width 38 height 38
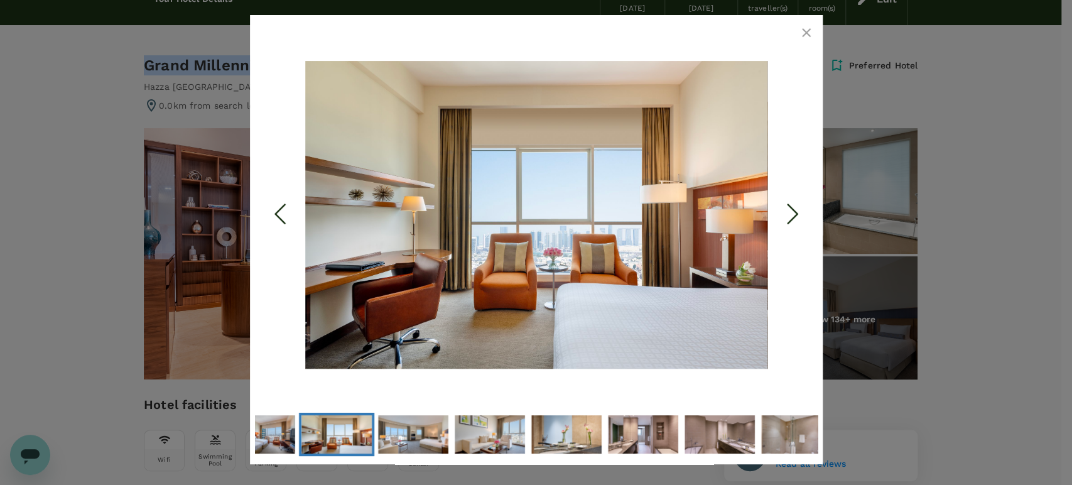
click at [789, 205] on polyline "Next Slide" at bounding box center [791, 214] width 9 height 19
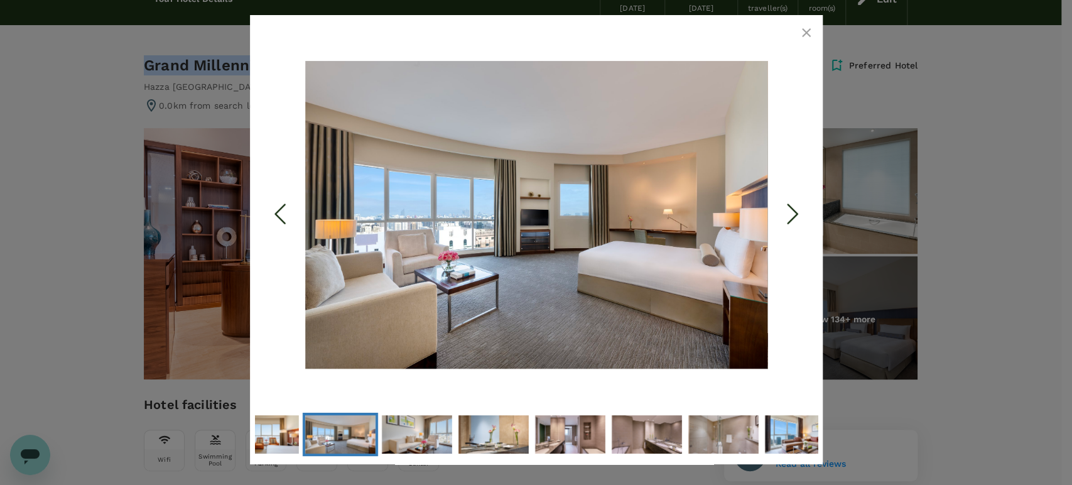
click at [793, 212] on icon "Next Slide" at bounding box center [792, 214] width 38 height 38
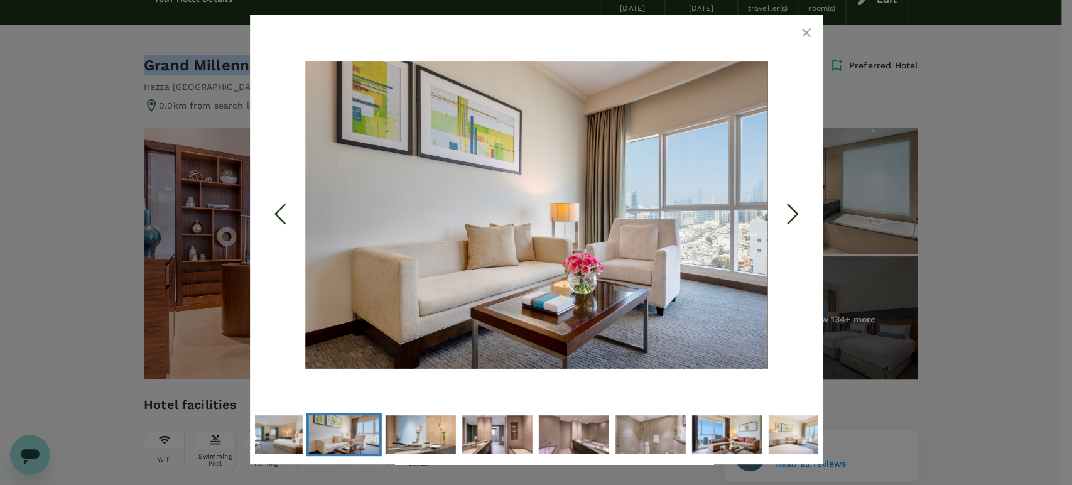
click at [793, 215] on icon "Next Slide" at bounding box center [792, 214] width 38 height 38
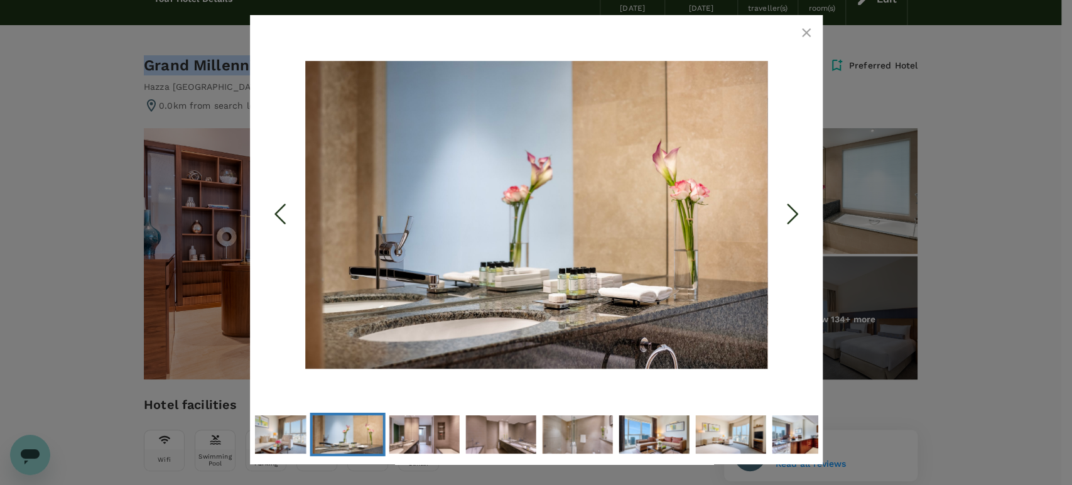
click at [795, 215] on polyline "Next Slide" at bounding box center [791, 214] width 9 height 19
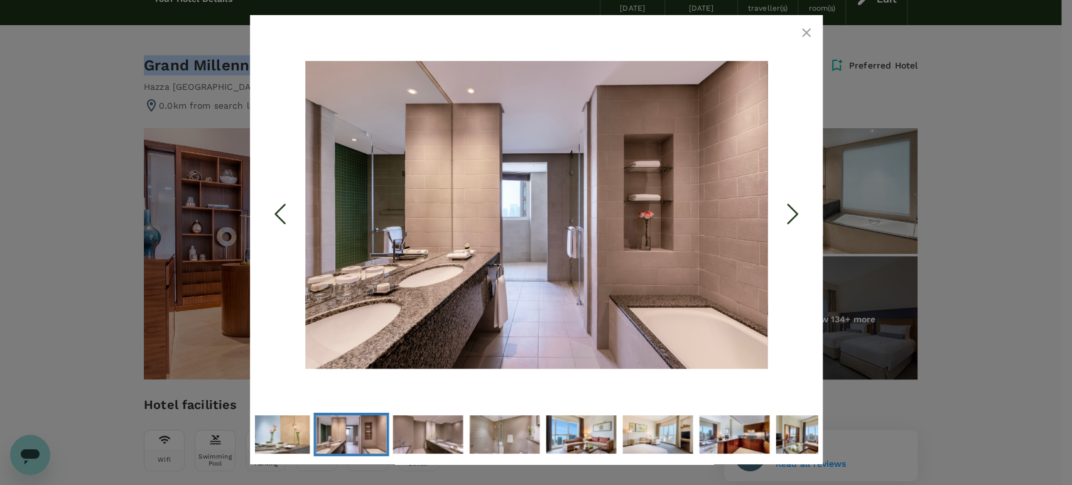
click at [795, 215] on polyline "Next Slide" at bounding box center [791, 214] width 9 height 19
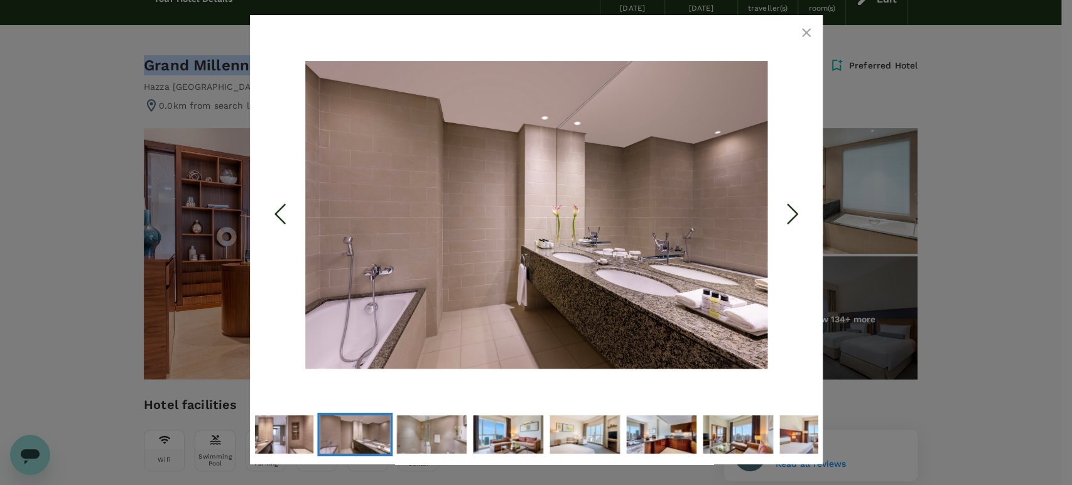
click at [795, 215] on polyline "Next Slide" at bounding box center [791, 214] width 9 height 19
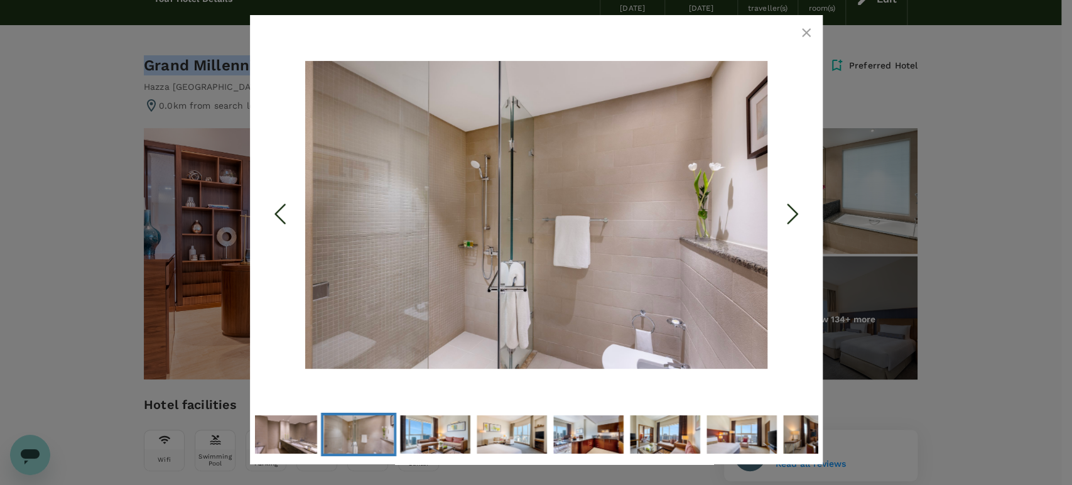
click at [795, 215] on polyline "Next Slide" at bounding box center [791, 214] width 9 height 19
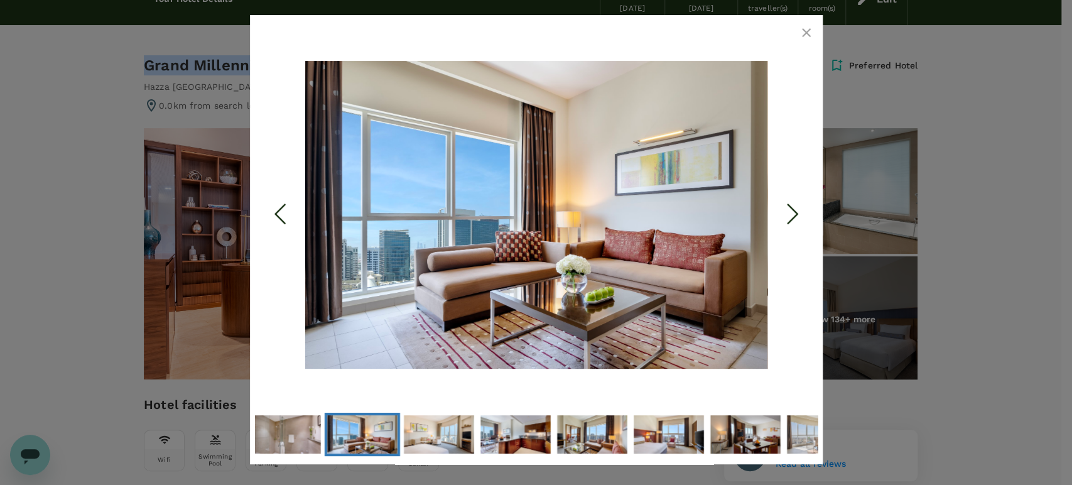
click at [795, 215] on polyline "Next Slide" at bounding box center [791, 214] width 9 height 19
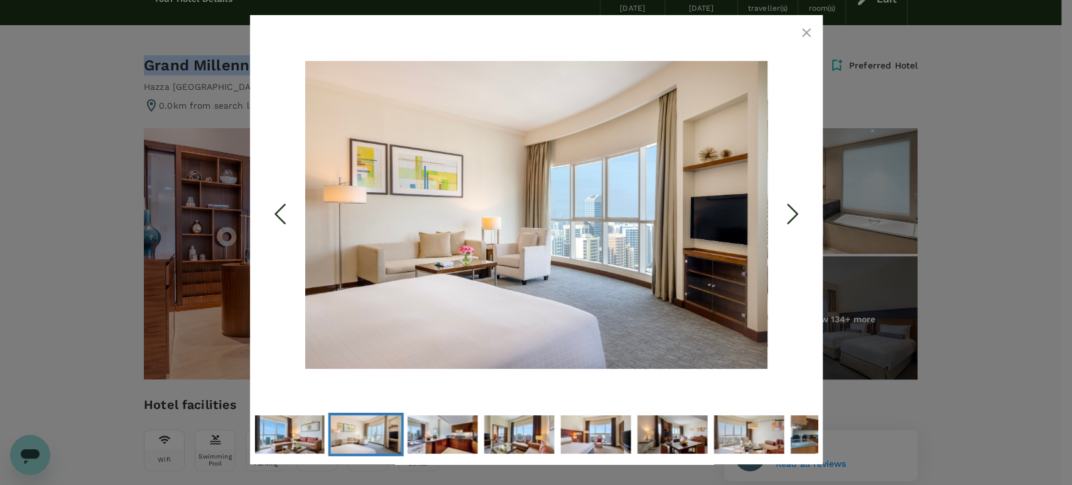
click at [795, 215] on polyline "Next Slide" at bounding box center [791, 214] width 9 height 19
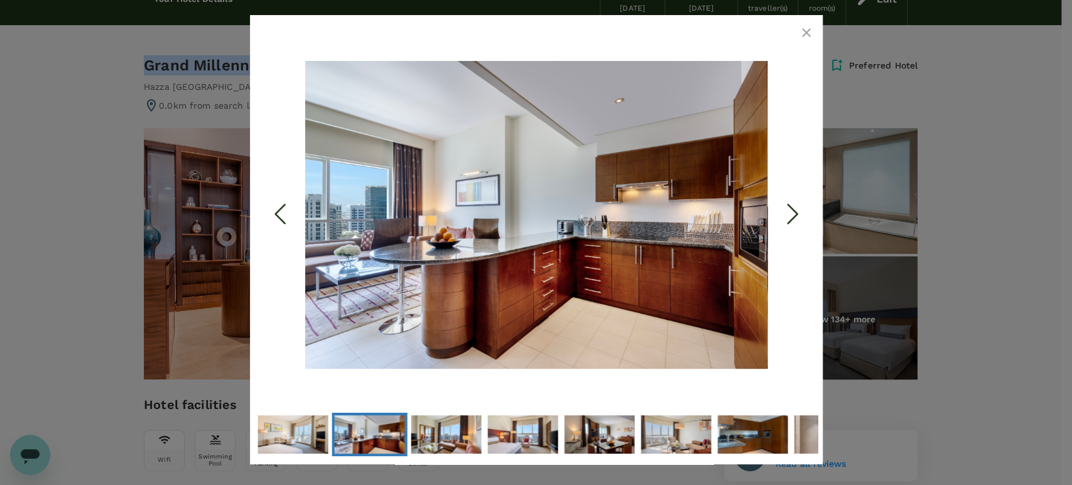
click at [795, 215] on polyline "Next Slide" at bounding box center [791, 214] width 9 height 19
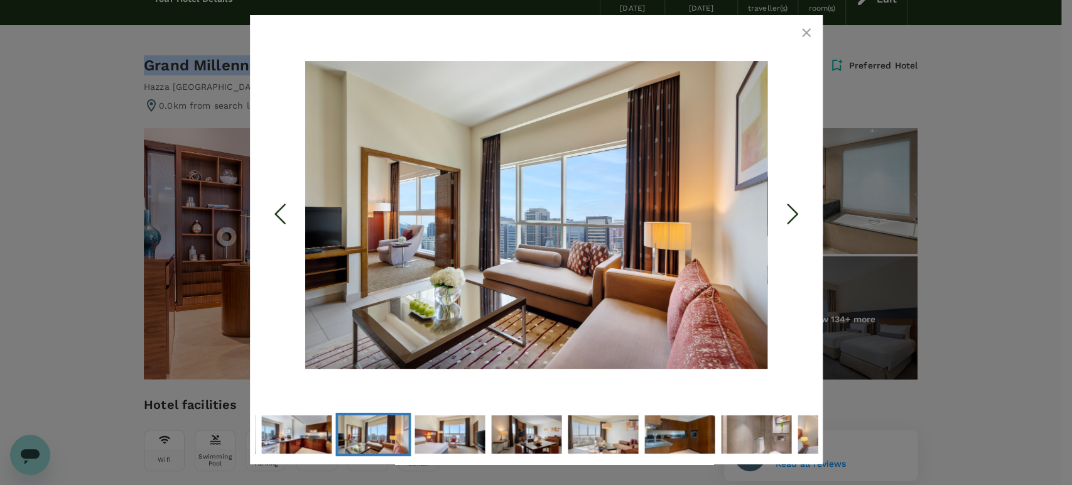
click at [795, 213] on polyline "Next Slide" at bounding box center [791, 214] width 9 height 19
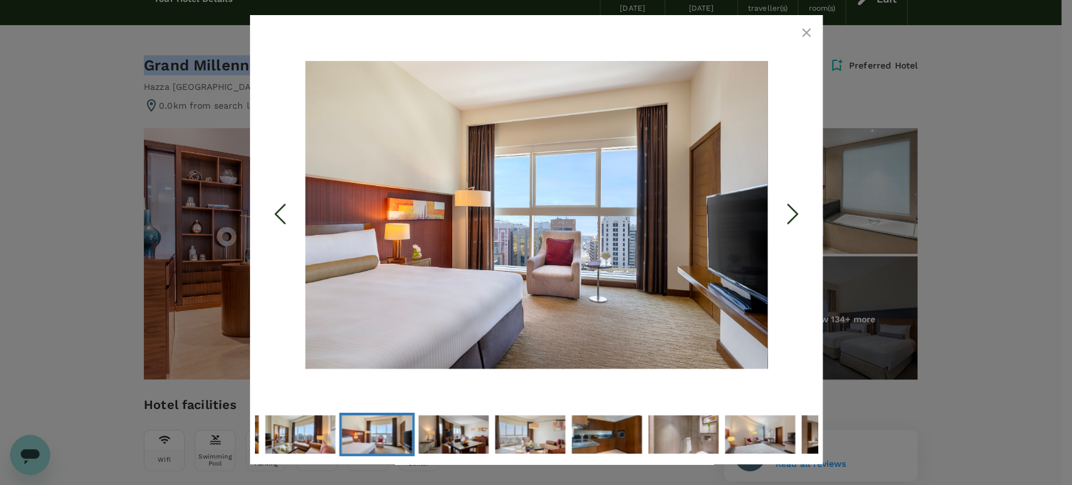
click at [799, 210] on icon "Next Slide" at bounding box center [792, 214] width 38 height 38
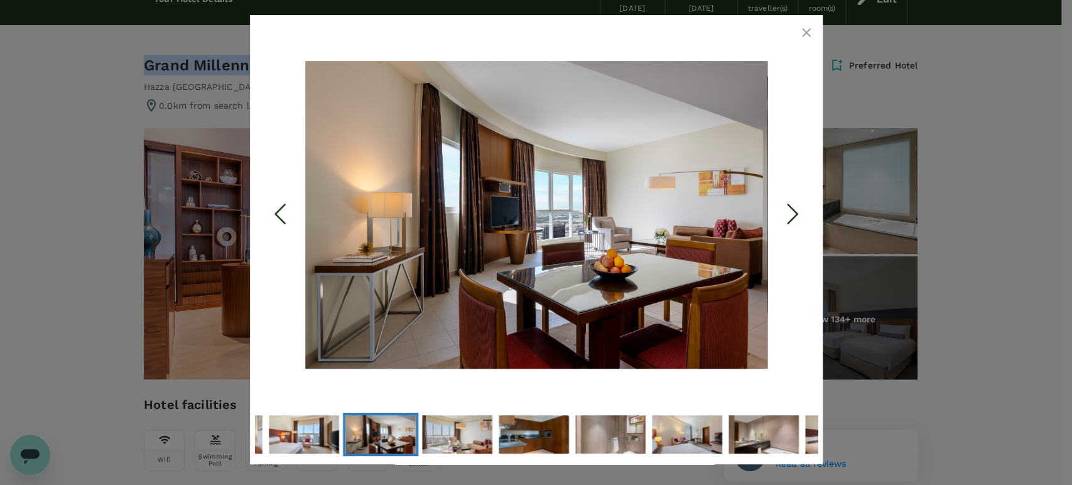
click at [788, 217] on icon "Next Slide" at bounding box center [792, 214] width 38 height 38
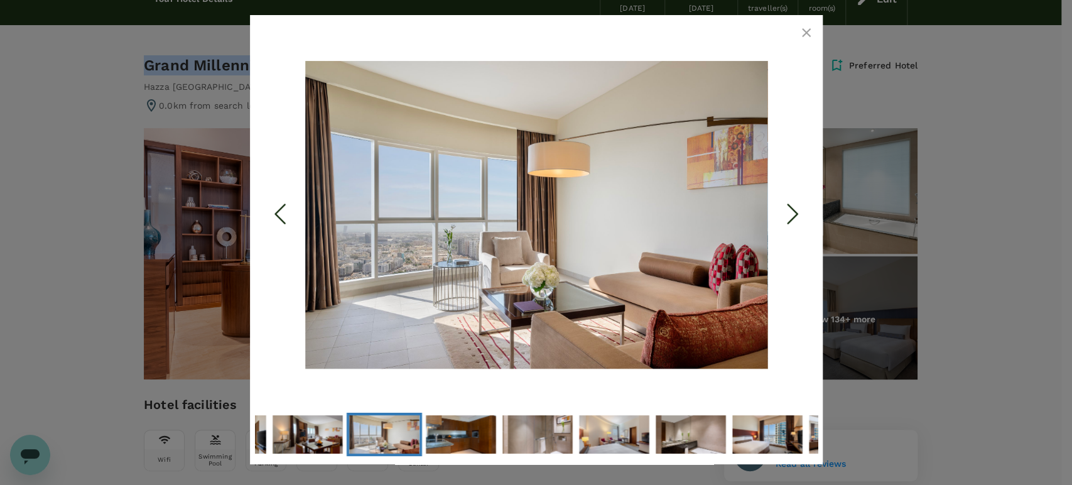
click at [788, 217] on icon "Next Slide" at bounding box center [792, 214] width 38 height 38
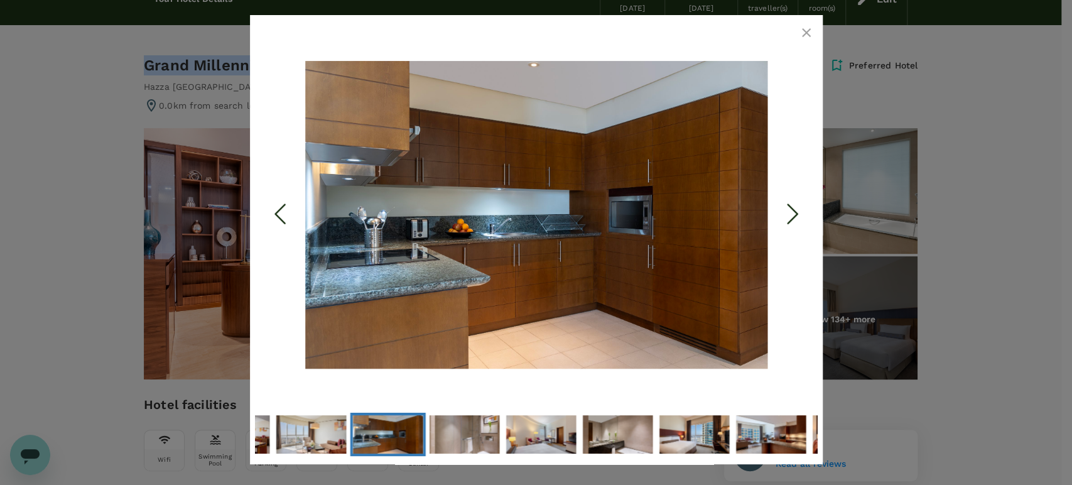
click at [788, 217] on icon "Next Slide" at bounding box center [792, 214] width 38 height 38
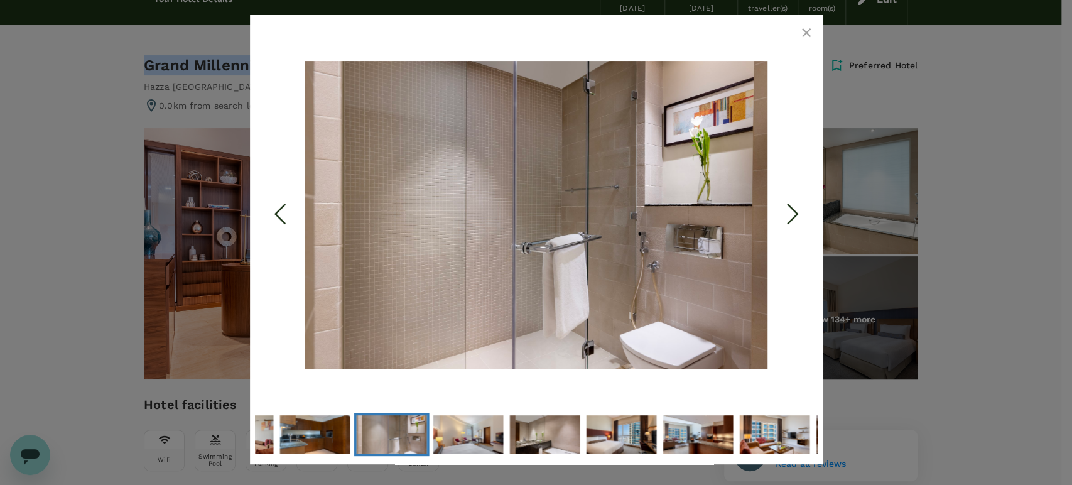
click at [788, 217] on icon "Next Slide" at bounding box center [792, 214] width 38 height 38
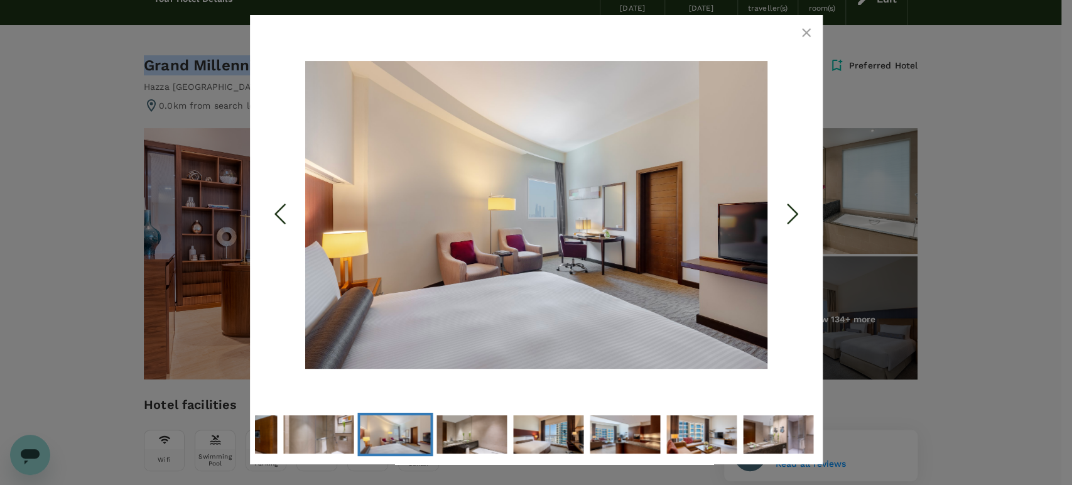
click at [789, 212] on icon "Next Slide" at bounding box center [792, 214] width 38 height 38
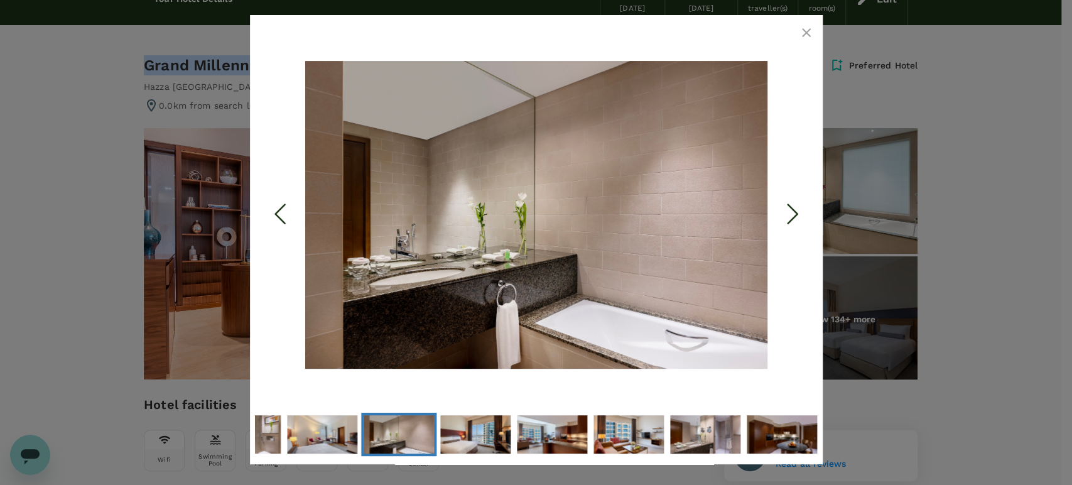
click at [793, 210] on icon "Next Slide" at bounding box center [792, 214] width 38 height 38
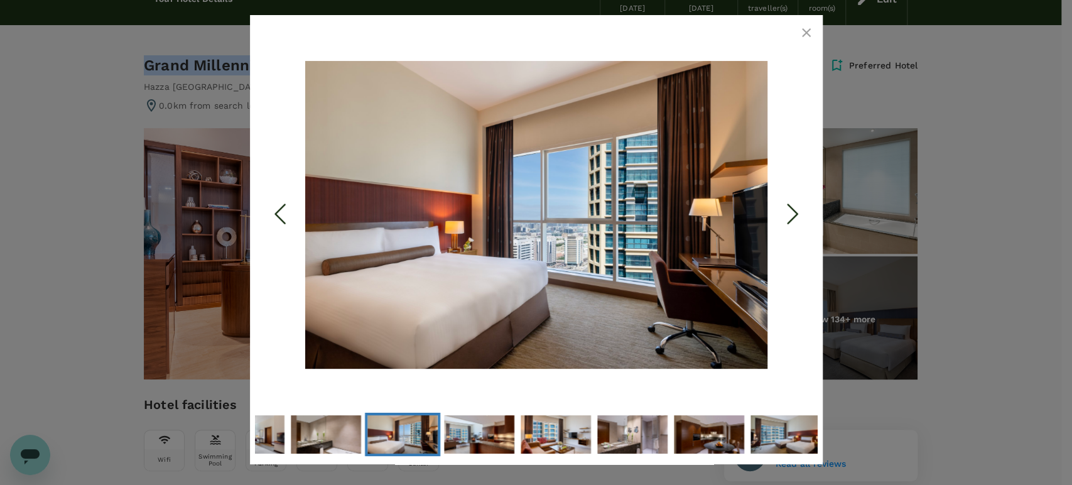
click at [793, 209] on polyline "Next Slide" at bounding box center [791, 214] width 9 height 19
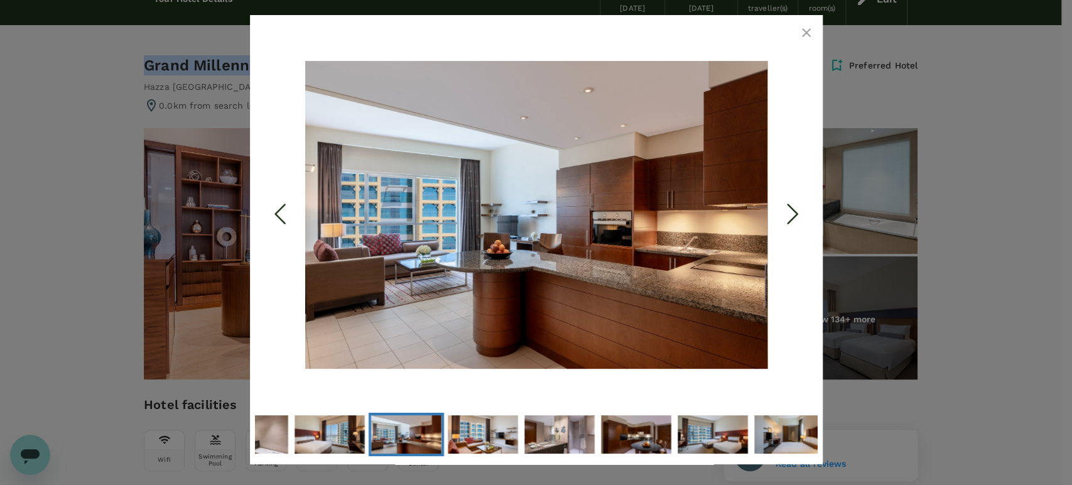
click at [793, 208] on icon "Next Slide" at bounding box center [792, 214] width 38 height 38
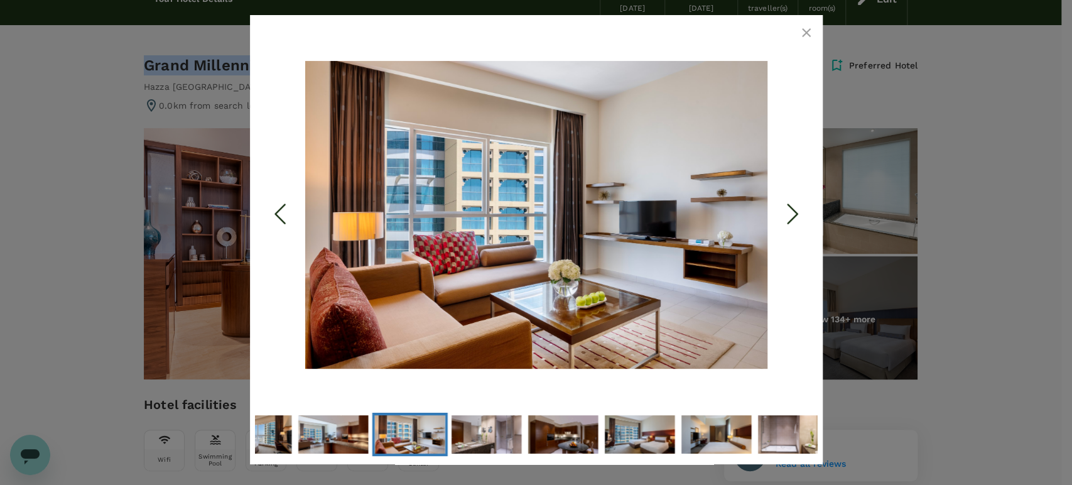
click at [793, 208] on icon "Next Slide" at bounding box center [792, 214] width 38 height 38
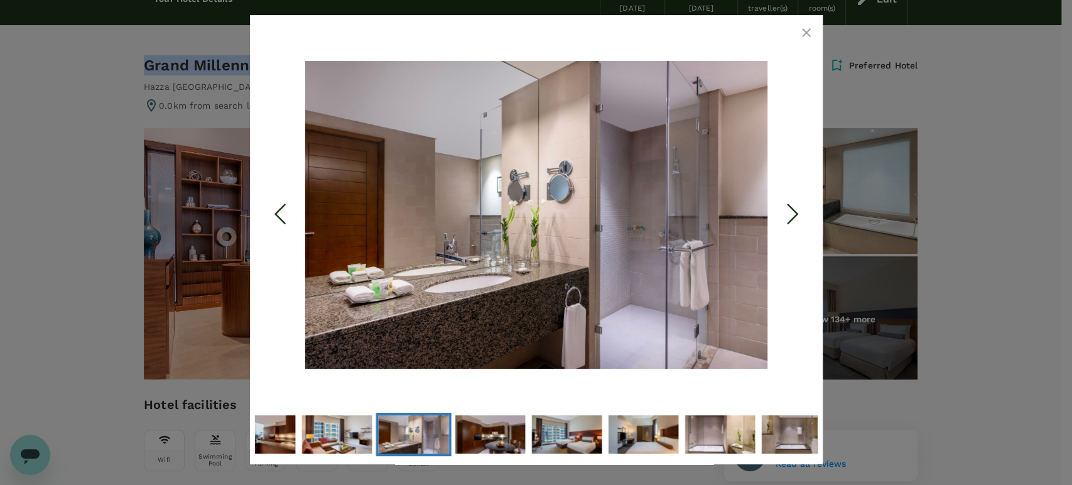
click at [793, 208] on icon "Next Slide" at bounding box center [792, 214] width 38 height 38
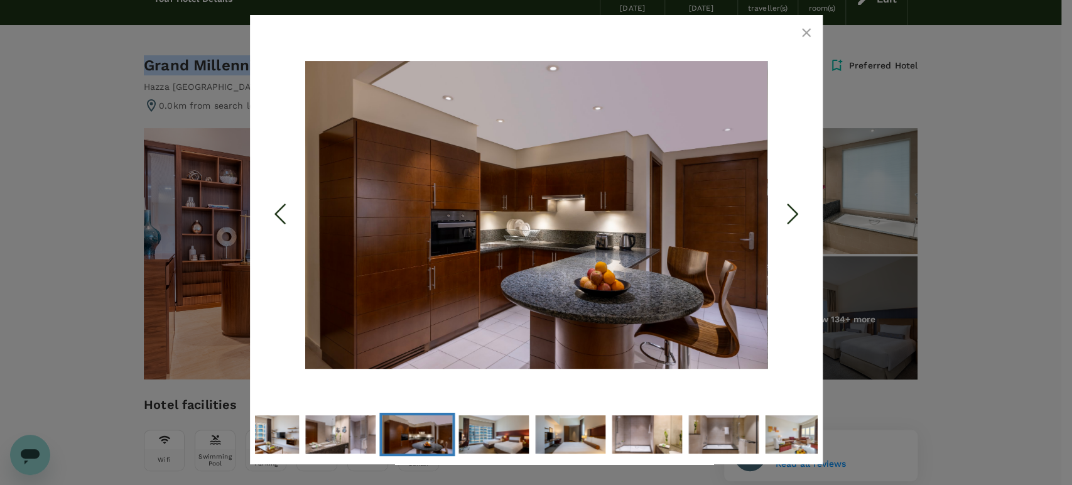
click at [792, 211] on icon "Next Slide" at bounding box center [792, 214] width 38 height 38
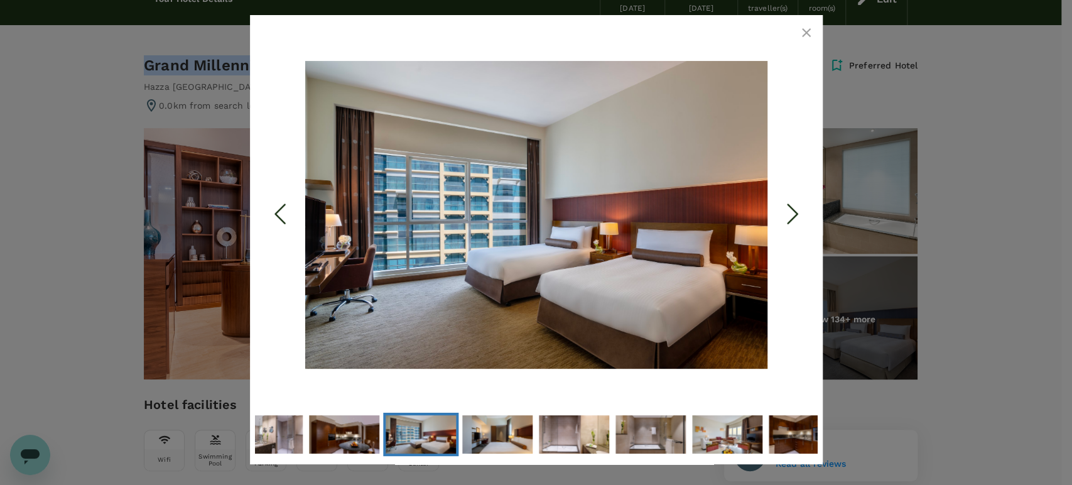
click at [790, 207] on polyline "Next Slide" at bounding box center [791, 214] width 9 height 19
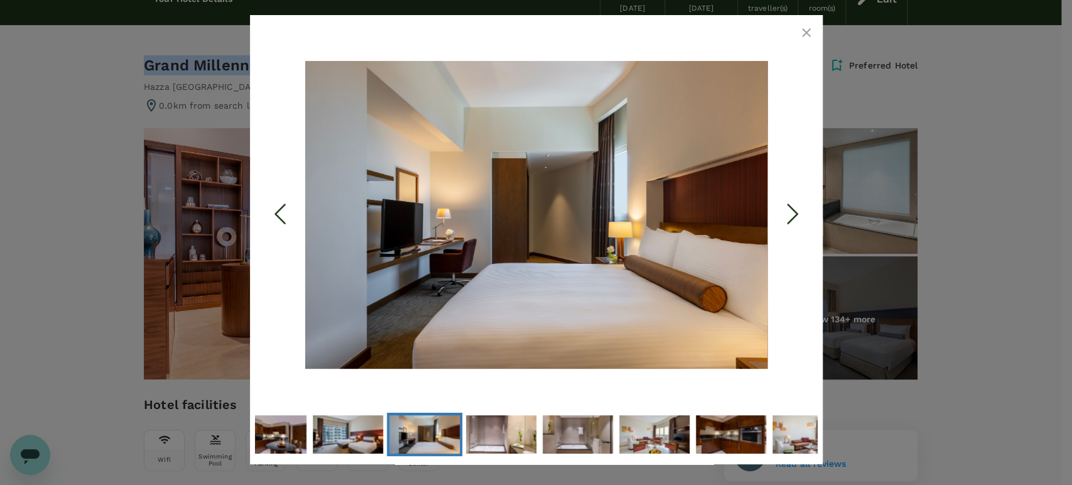
click at [790, 205] on icon "Next Slide" at bounding box center [792, 214] width 38 height 38
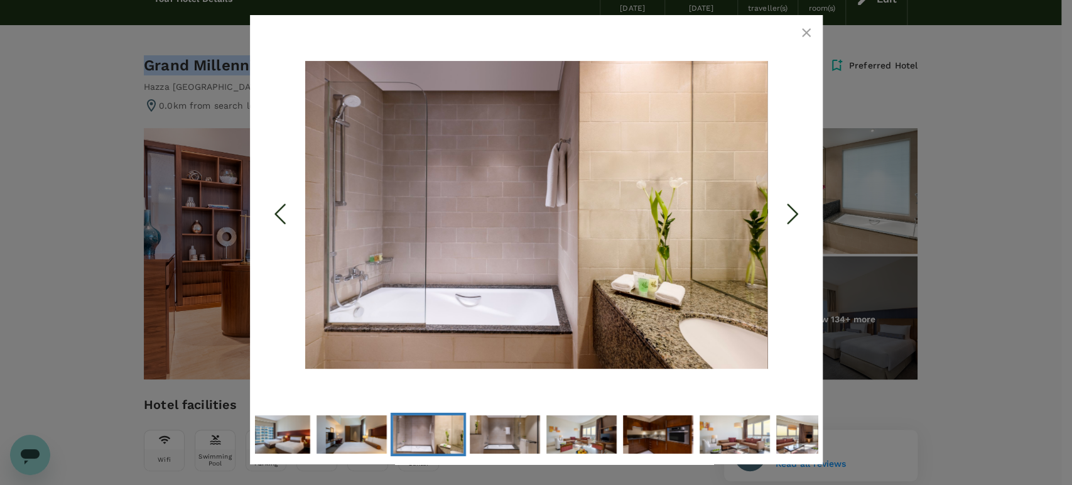
click at [788, 203] on icon "Next Slide" at bounding box center [792, 214] width 38 height 38
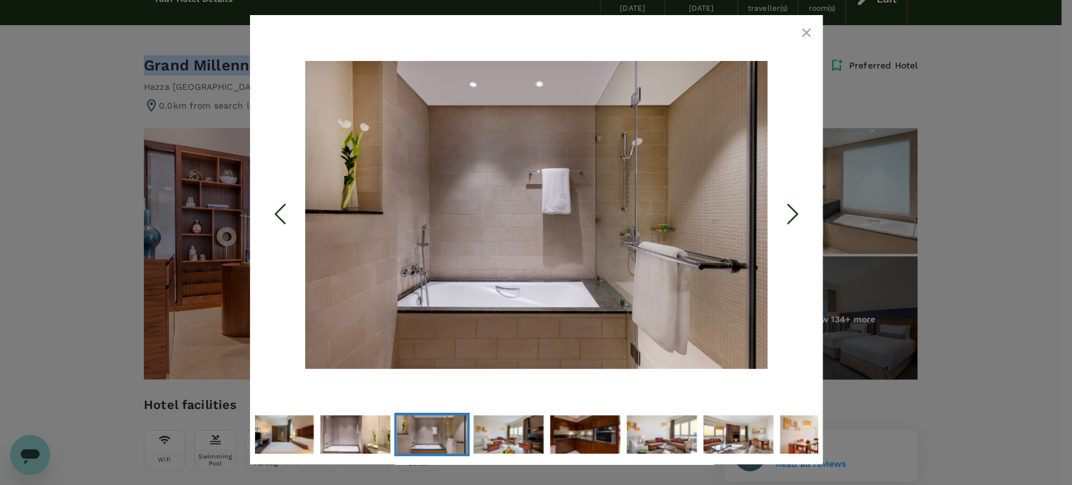
click at [788, 203] on icon "Next Slide" at bounding box center [792, 214] width 38 height 38
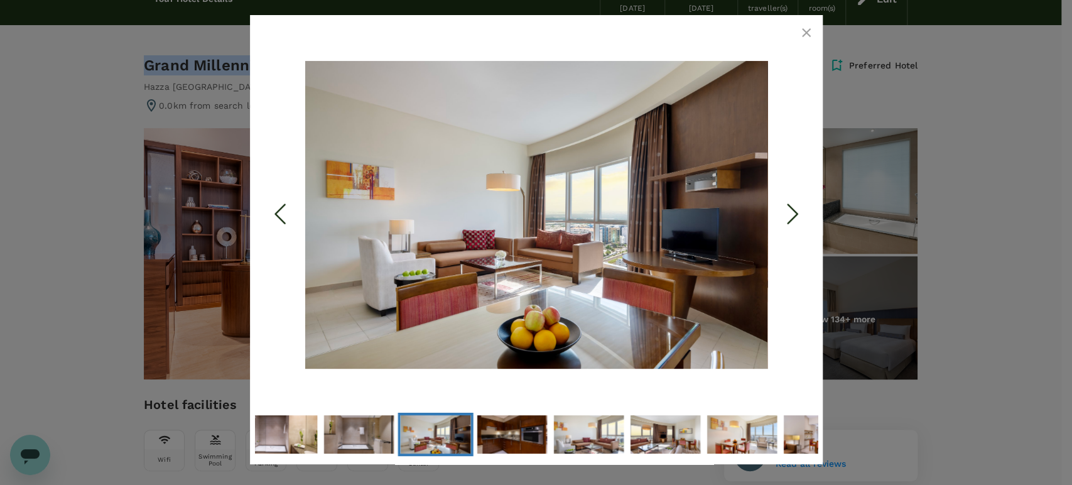
click at [788, 200] on icon "Next Slide" at bounding box center [792, 214] width 38 height 38
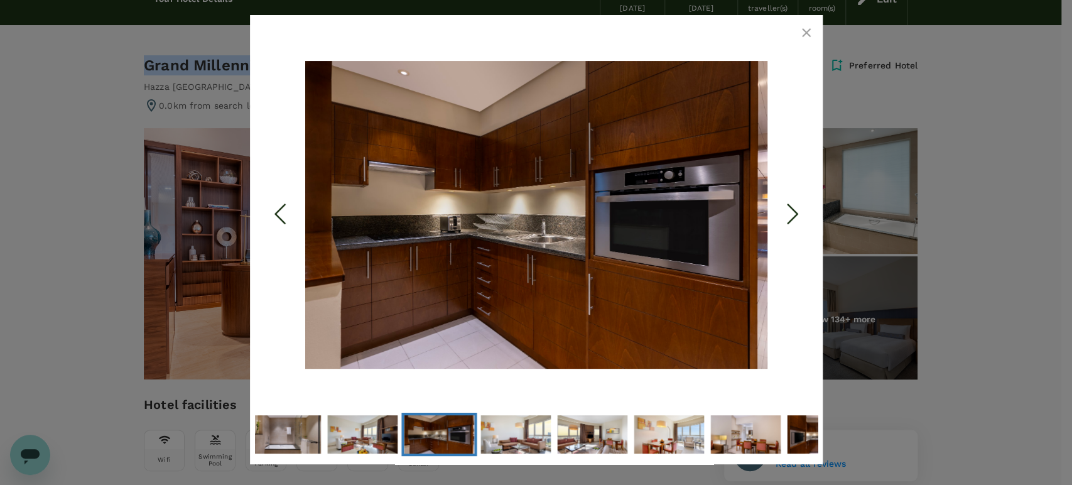
click at [787, 200] on icon "Next Slide" at bounding box center [792, 214] width 38 height 38
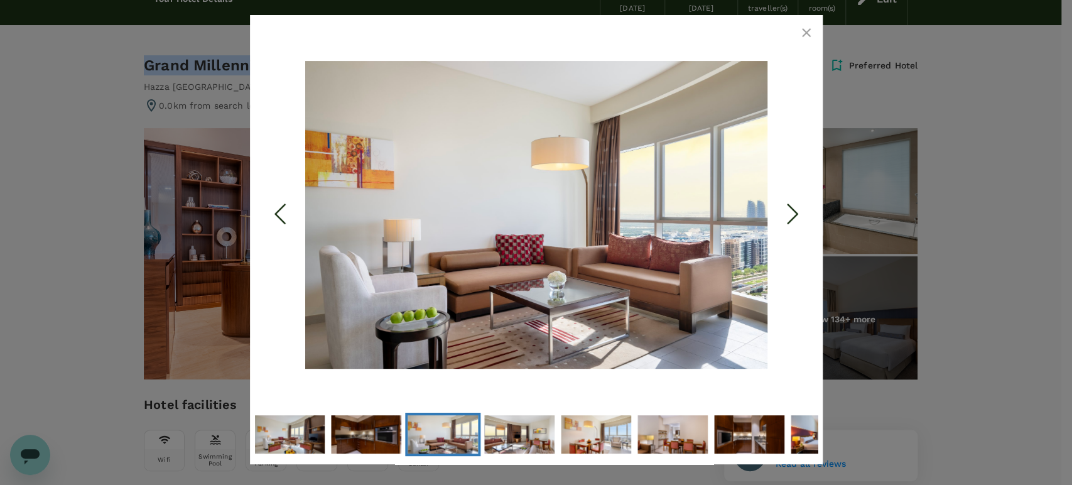
click at [785, 200] on icon "Next Slide" at bounding box center [792, 214] width 38 height 38
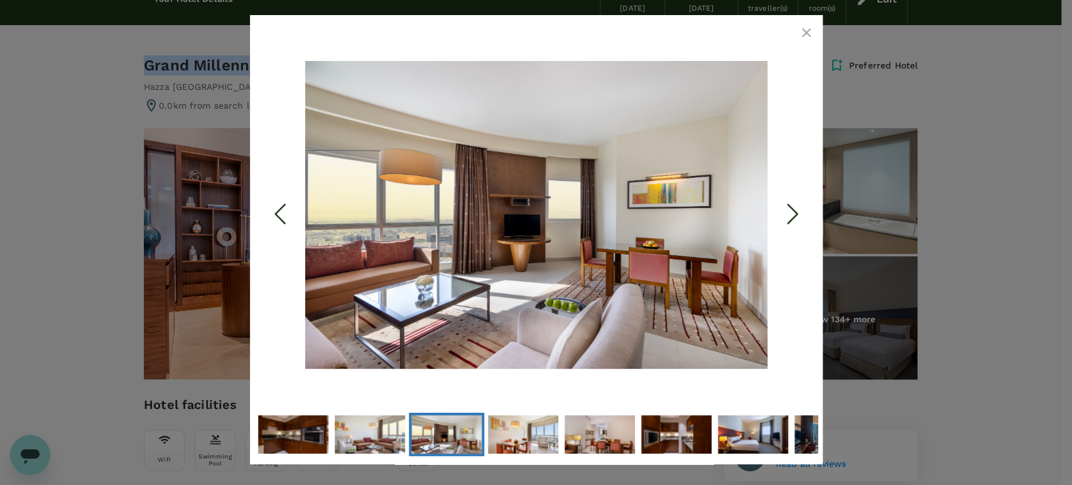
click at [785, 200] on icon "Next Slide" at bounding box center [792, 214] width 38 height 38
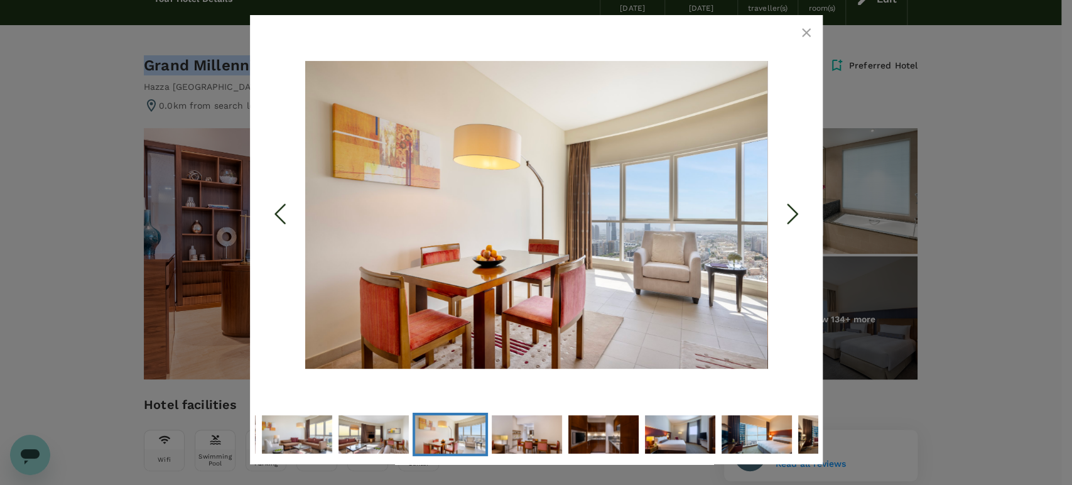
click at [785, 200] on icon "Next Slide" at bounding box center [792, 214] width 38 height 38
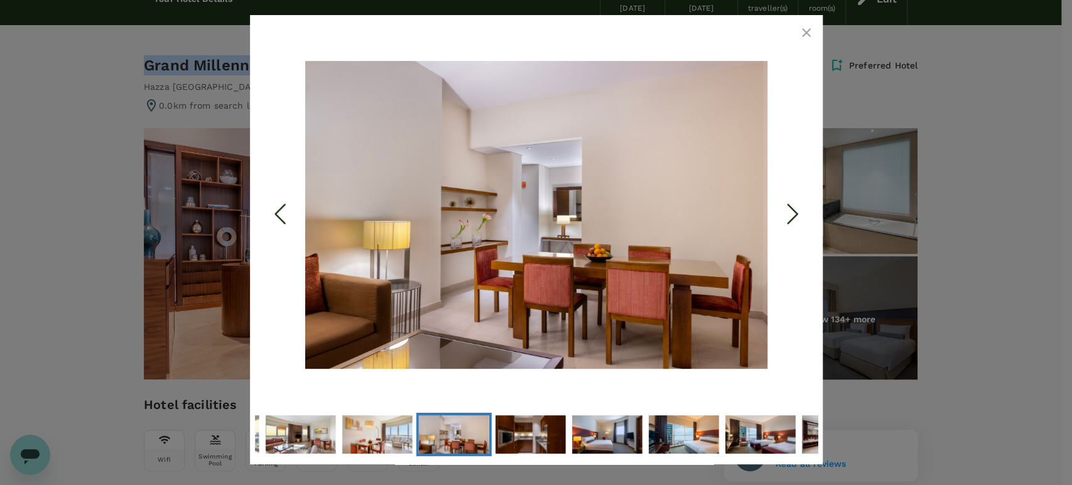
click at [783, 196] on icon "Next Slide" at bounding box center [792, 214] width 38 height 38
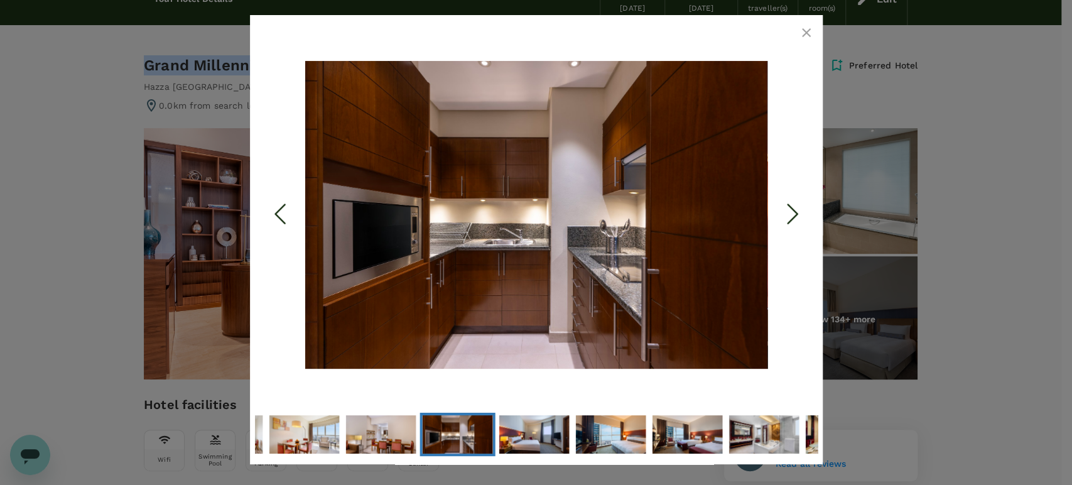
click at [782, 196] on icon "Next Slide" at bounding box center [792, 214] width 38 height 38
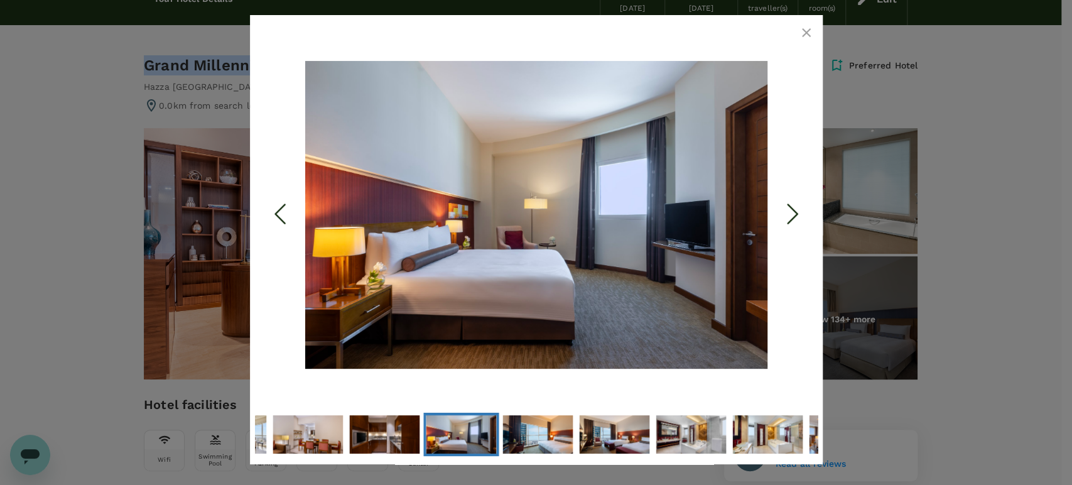
click at [782, 196] on icon "Next Slide" at bounding box center [792, 214] width 38 height 38
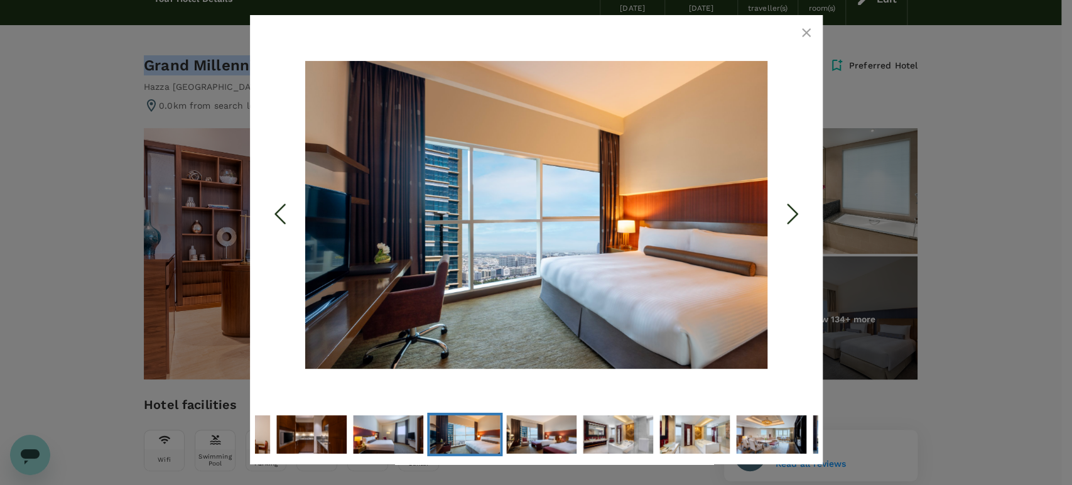
click at [780, 197] on icon "Next Slide" at bounding box center [792, 214] width 38 height 38
drag, startPoint x: 777, startPoint y: 195, endPoint x: 761, endPoint y: 186, distance: 18.0
click at [774, 195] on icon "Next Slide" at bounding box center [792, 214] width 38 height 38
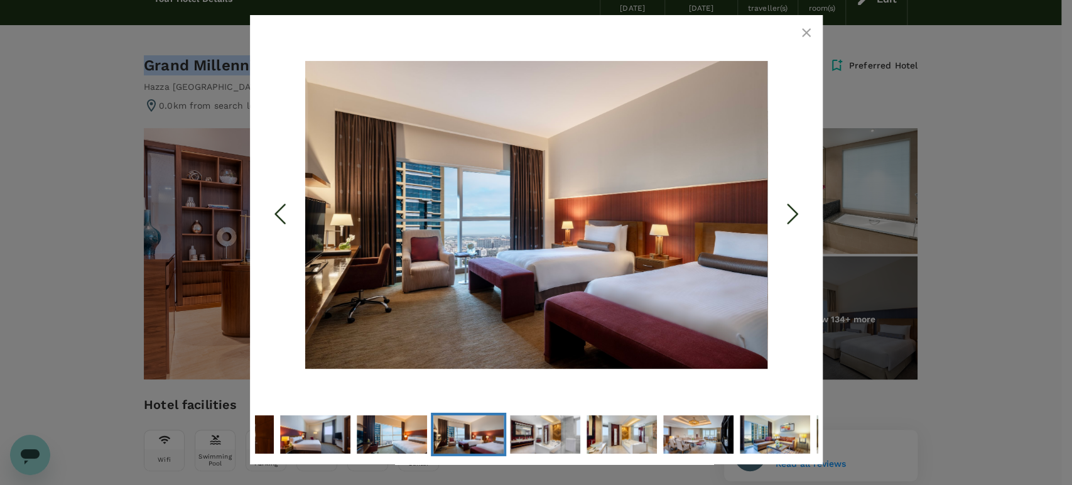
click at [802, 28] on icon "button" at bounding box center [805, 32] width 15 height 15
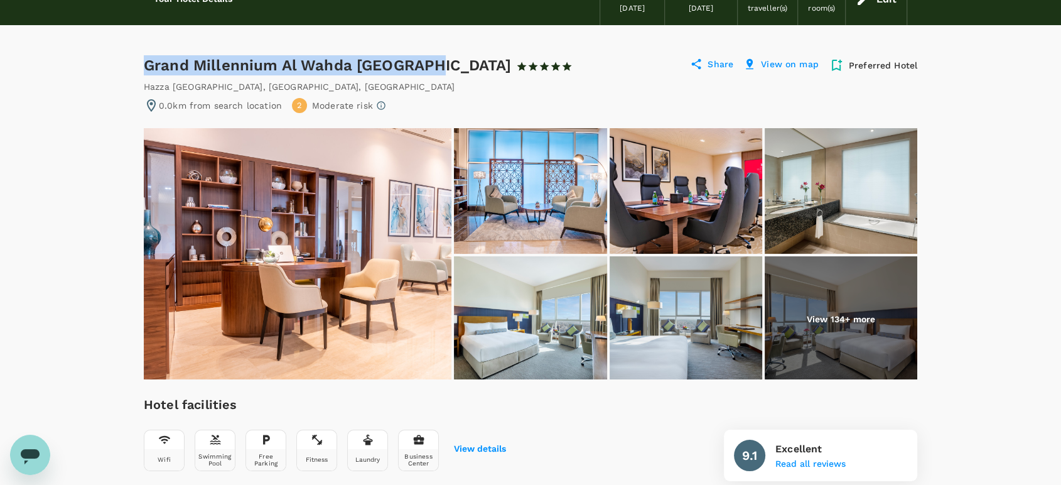
drag, startPoint x: 427, startPoint y: 65, endPoint x: 147, endPoint y: 65, distance: 280.6
click at [147, 65] on div "Grand Millennium Al Wahda Abu Dhabi 1 Star 2 Stars 3 Stars 4 Stars 5 Stars" at bounding box center [358, 65] width 429 height 20
copy div "Grand Millennium Al Wahda Abu Dhabi"
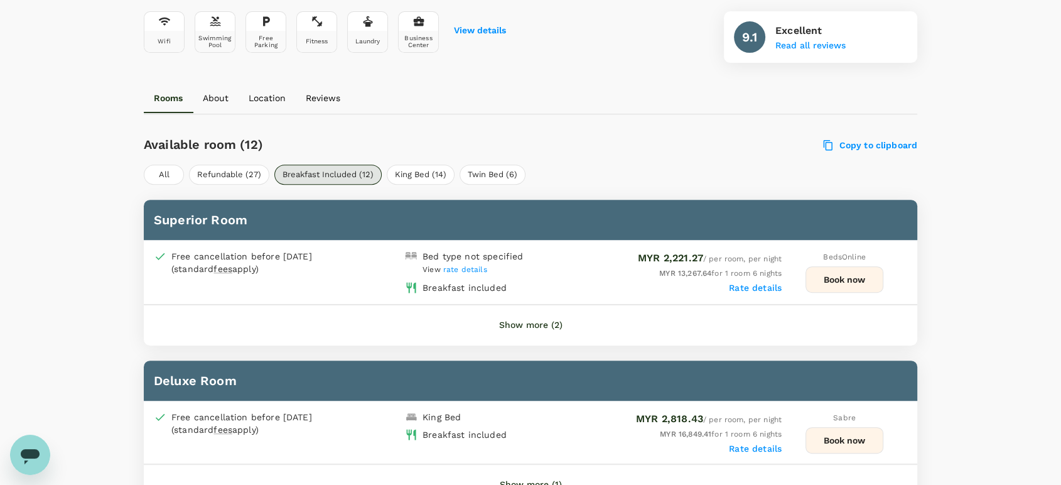
scroll to position [557, 0]
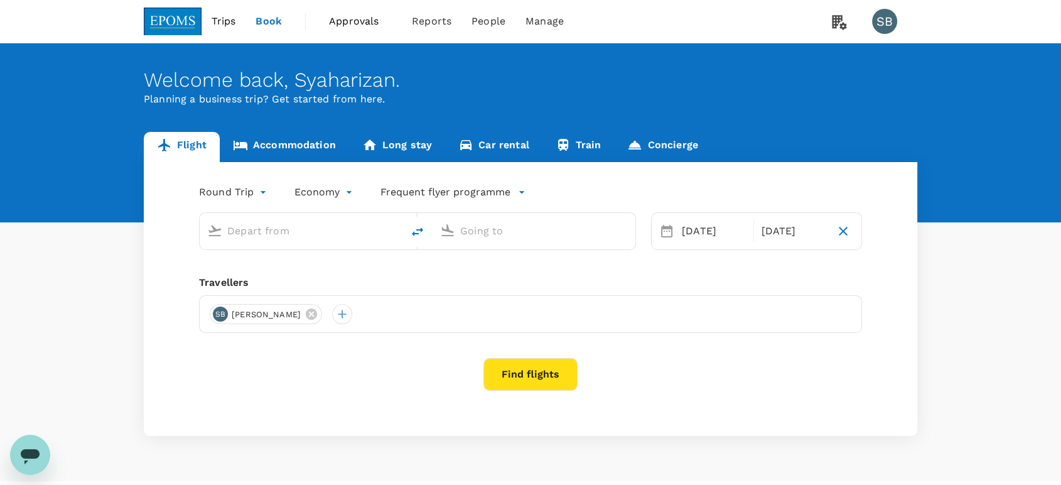
type input "oneway"
type input "[GEOGRAPHIC_DATA] (TGG)"
type input "Sultan [PERSON_NAME] [PERSON_NAME] (SZB)"
